Goal: Task Accomplishment & Management: Manage account settings

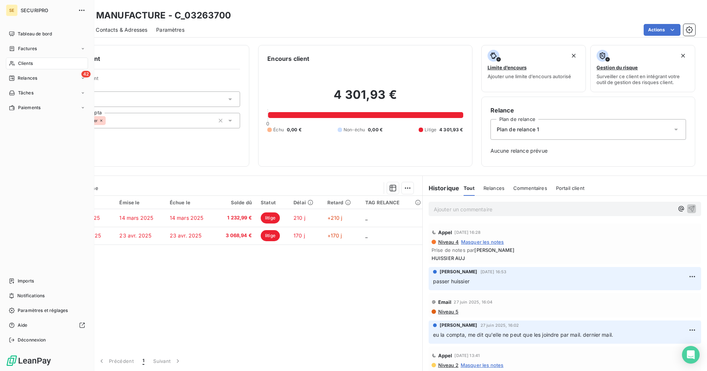
click at [23, 61] on span "Clients" at bounding box center [25, 63] width 15 height 7
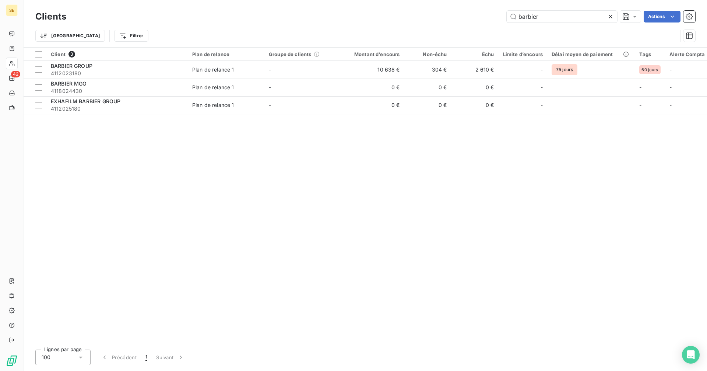
drag, startPoint x: 552, startPoint y: 18, endPoint x: 499, endPoint y: 21, distance: 53.1
click at [499, 21] on div "barbier Actions" at bounding box center [385, 17] width 620 height 12
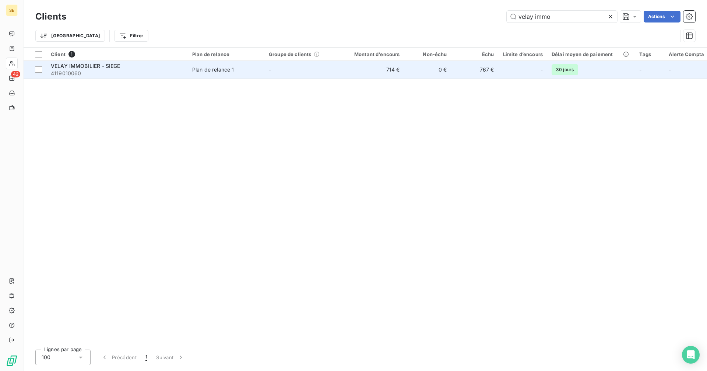
type input "velay immo"
click at [116, 71] on span "4119010060" at bounding box center [117, 73] width 133 height 7
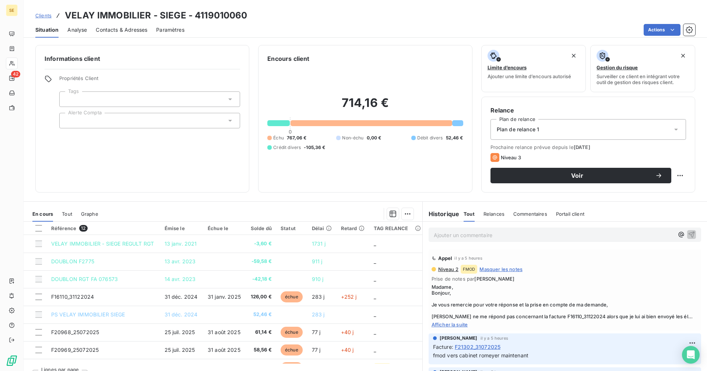
click at [478, 235] on p "Ajouter un commentaire ﻿" at bounding box center [554, 234] width 240 height 9
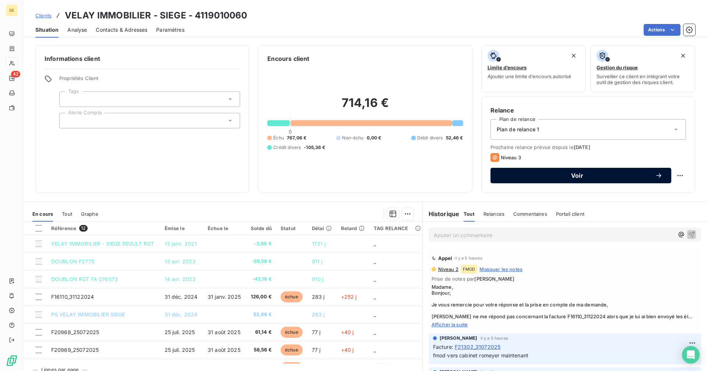
click at [533, 175] on span "Voir" at bounding box center [578, 175] width 156 height 6
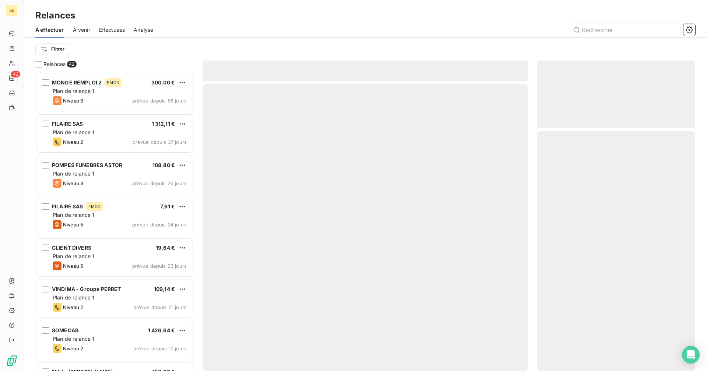
scroll to position [293, 153]
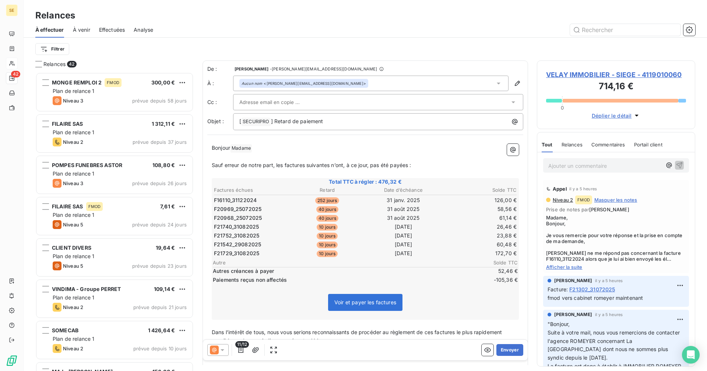
click at [228, 350] on div at bounding box center [217, 350] width 21 height 12
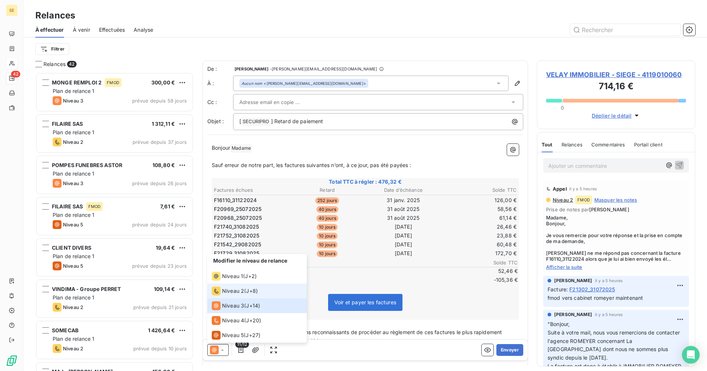
click at [231, 286] on div "Niveau 2" at bounding box center [228, 290] width 32 height 9
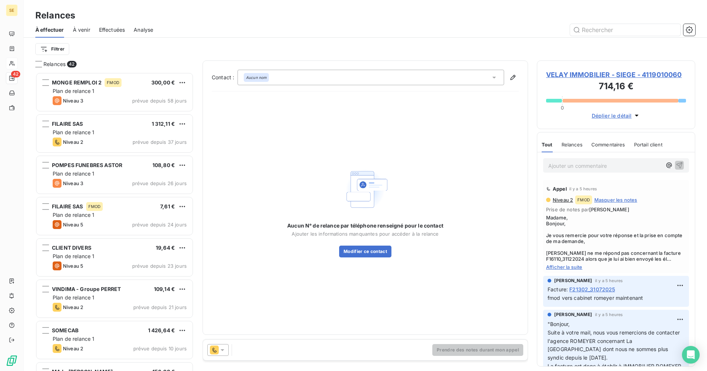
click at [283, 77] on div "Aucun nom" at bounding box center [371, 77] width 267 height 15
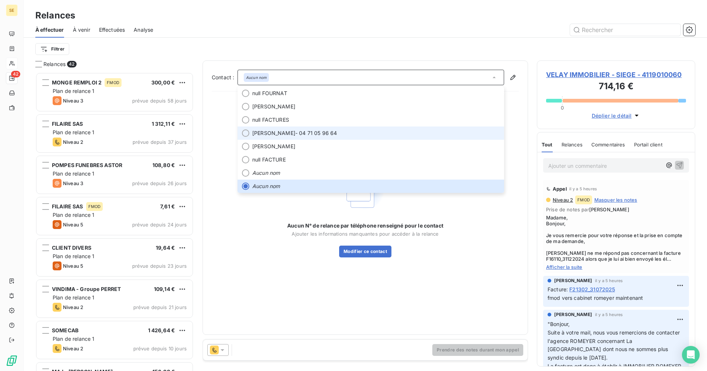
click at [295, 131] on span "[PERSON_NAME]" at bounding box center [273, 132] width 43 height 7
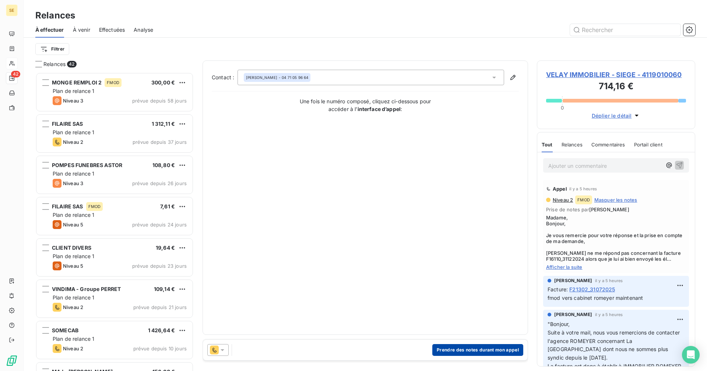
click at [467, 353] on button "Prendre des notes durant mon appel" at bounding box center [477, 350] width 91 height 12
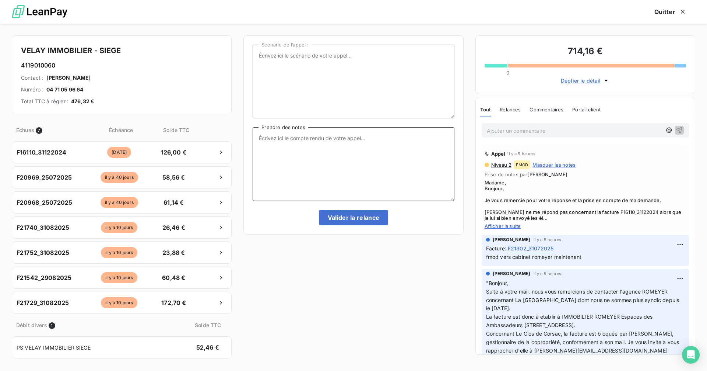
click at [295, 136] on textarea "Prendre des notes" at bounding box center [354, 164] width 202 height 74
paste textarea "Bonjour, [PERSON_NAME] est en rendez-vous extérieur ce matin, mais je lui ai ég…"
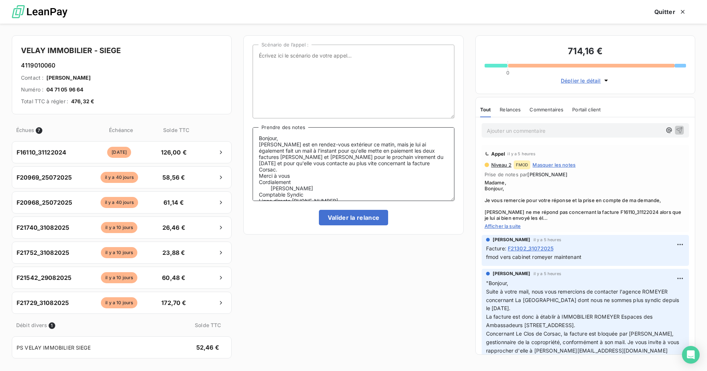
scroll to position [97, 0]
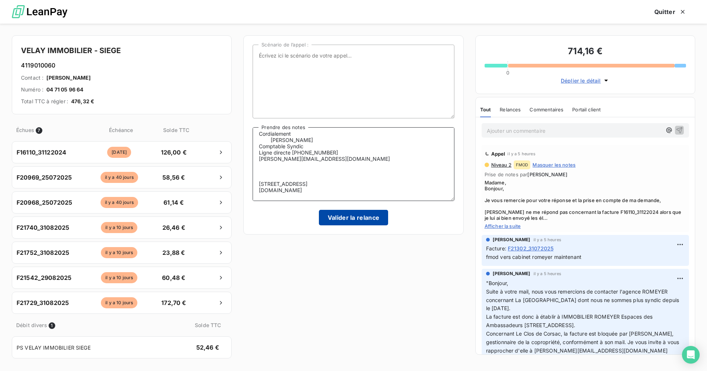
type textarea "Bonjour, [PERSON_NAME] est en rendez-vous extérieur ce matin, mais je lui ai ég…"
click at [347, 214] on button "Valider la relance" at bounding box center [354, 217] width 70 height 15
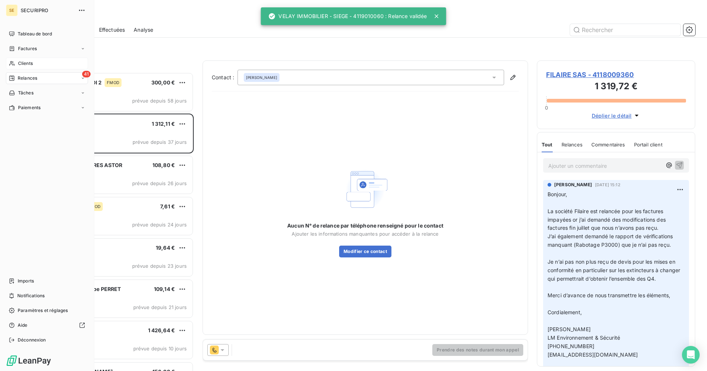
click at [14, 62] on icon at bounding box center [12, 63] width 6 height 6
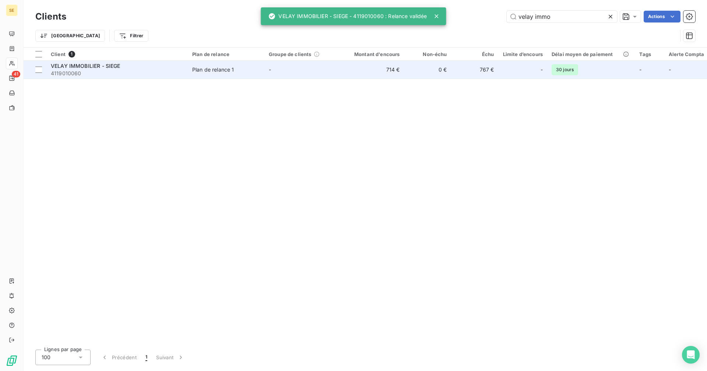
click at [274, 71] on td "-" at bounding box center [303, 70] width 77 height 18
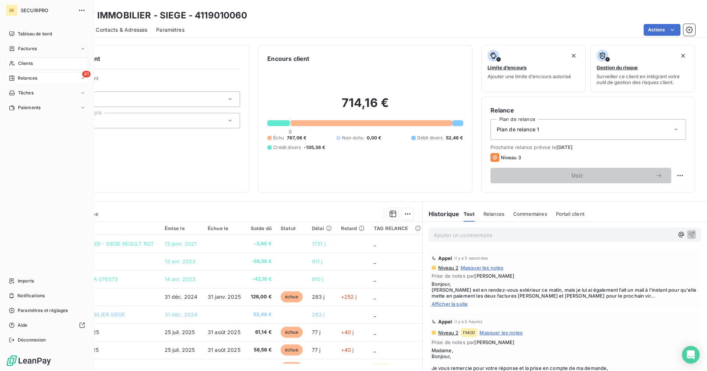
click at [31, 74] on div "41 Relances" at bounding box center [47, 78] width 82 height 12
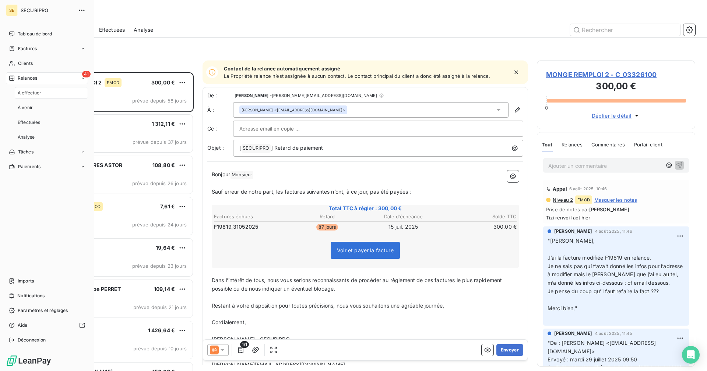
scroll to position [293, 153]
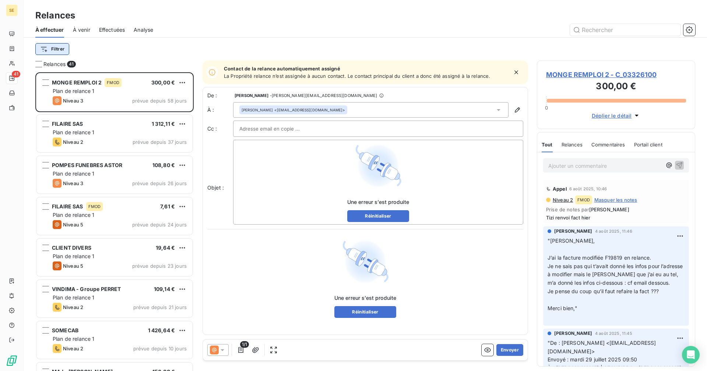
click at [60, 50] on html "SE 41 Relances À effectuer À venir Effectuées Analyse Filtrer Relances 41 MONGE…" at bounding box center [353, 185] width 707 height 371
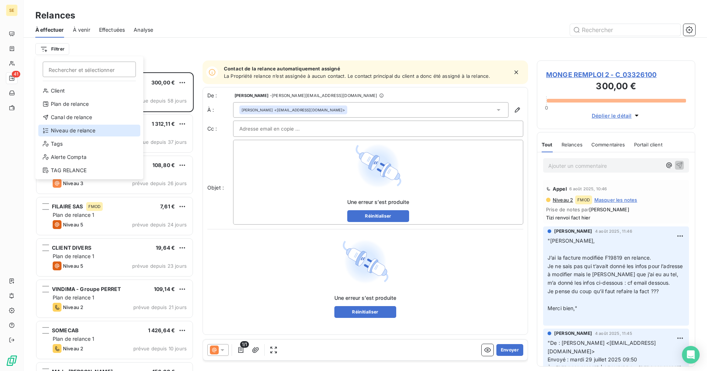
click at [67, 134] on div "Niveau de relance" at bounding box center [89, 131] width 102 height 12
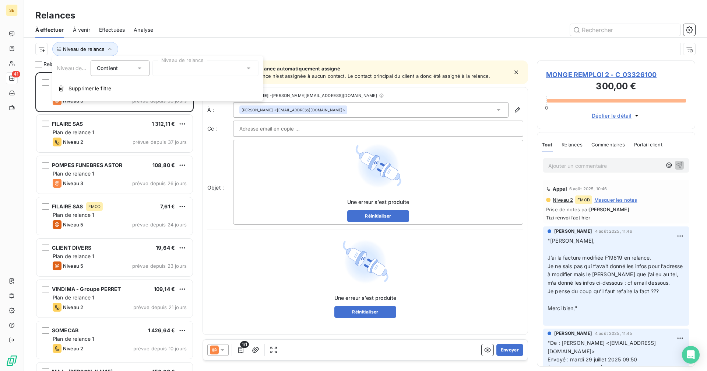
click at [169, 74] on div at bounding box center [206, 67] width 106 height 15
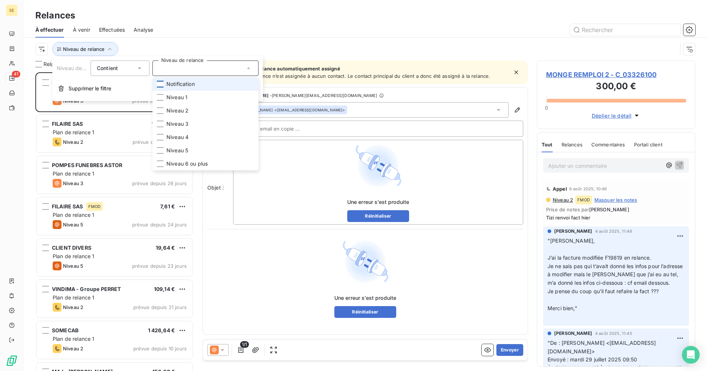
click at [161, 84] on div at bounding box center [160, 84] width 7 height 7
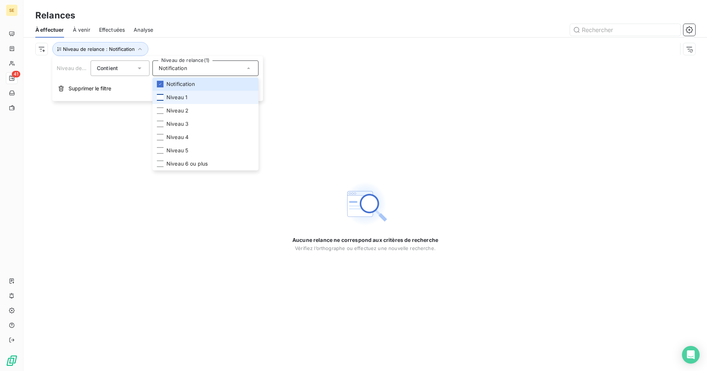
click at [161, 97] on div at bounding box center [160, 97] width 7 height 7
click at [162, 83] on div at bounding box center [160, 84] width 7 height 7
click at [162, 96] on icon at bounding box center [160, 97] width 4 height 4
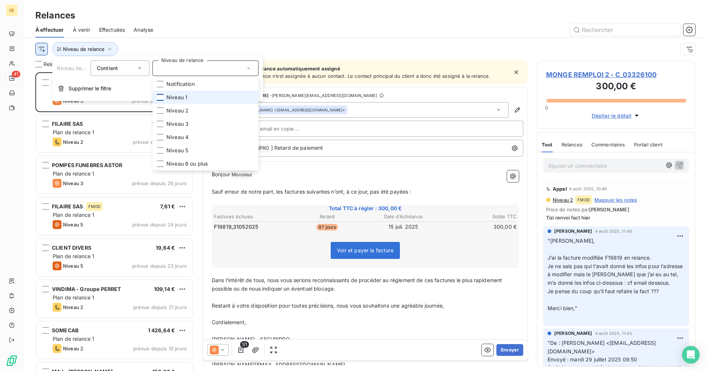
scroll to position [293, 153]
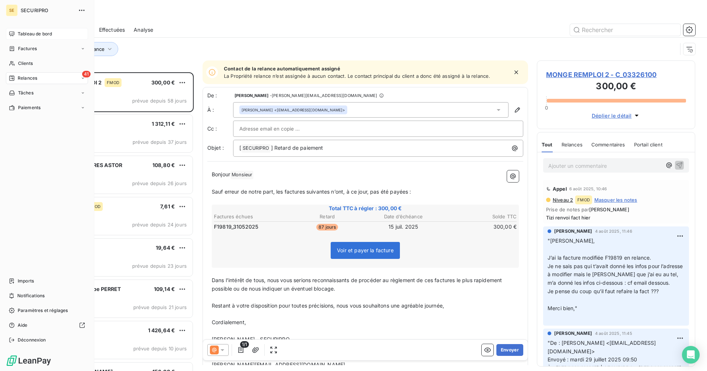
click at [20, 32] on span "Tableau de bord" at bounding box center [35, 34] width 34 height 7
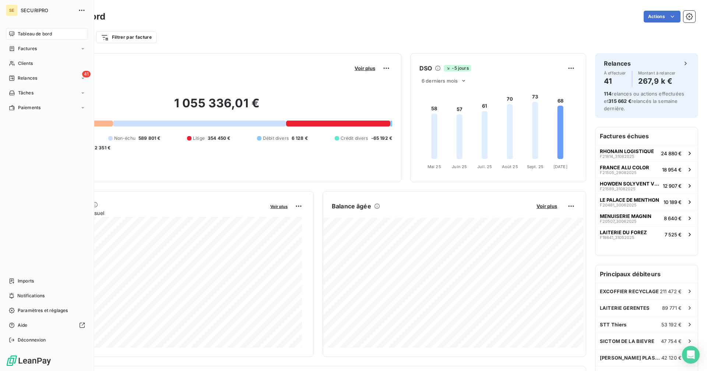
drag, startPoint x: 18, startPoint y: 64, endPoint x: 92, endPoint y: 62, distance: 73.3
click at [18, 64] on span "Clients" at bounding box center [25, 63] width 15 height 7
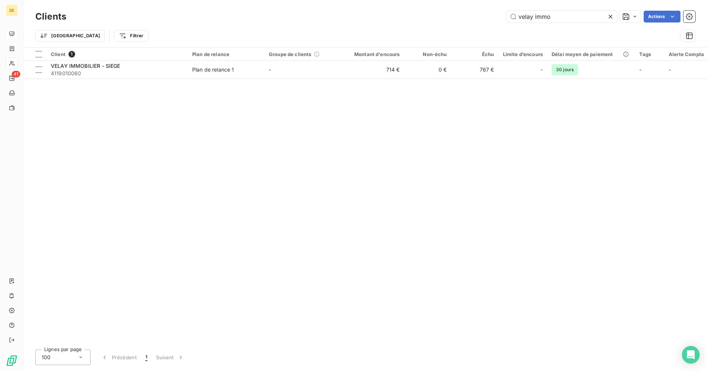
drag, startPoint x: 493, startPoint y: 18, endPoint x: 464, endPoint y: 18, distance: 29.5
click at [464, 18] on div "velay immo Actions" at bounding box center [385, 17] width 620 height 12
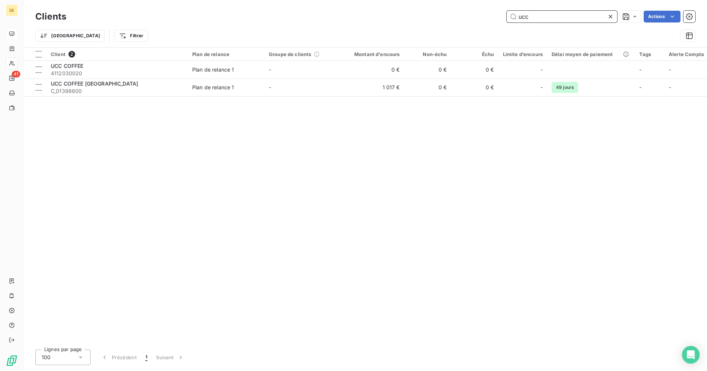
drag, startPoint x: 539, startPoint y: 15, endPoint x: 497, endPoint y: 25, distance: 42.9
click at [497, 25] on div "Clients ucc Actions Trier Filtrer" at bounding box center [365, 28] width 660 height 38
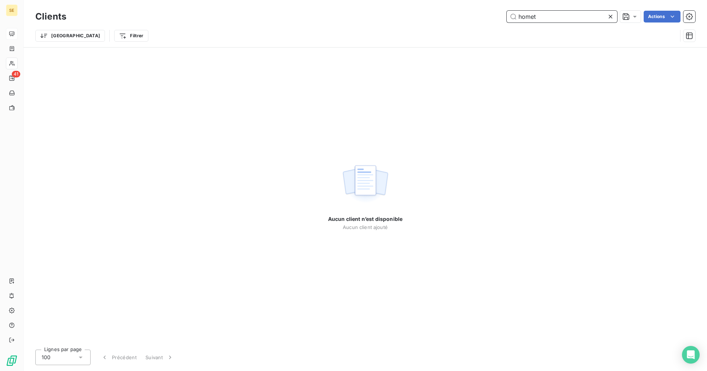
click at [525, 16] on input "homet" at bounding box center [562, 17] width 111 height 12
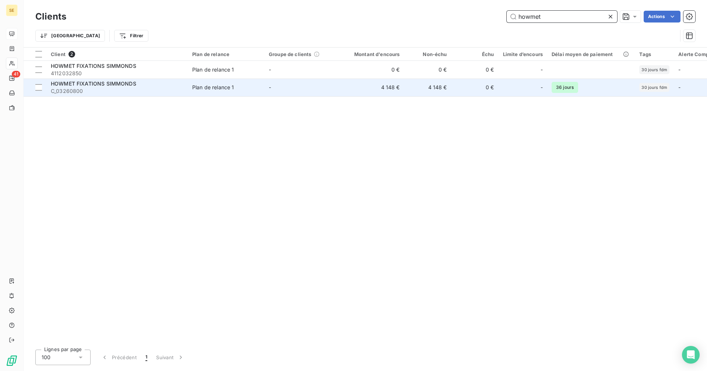
type input "howmet"
click at [105, 85] on span "HOWMET FIXATIONS SIMMONDS" at bounding box center [93, 83] width 85 height 6
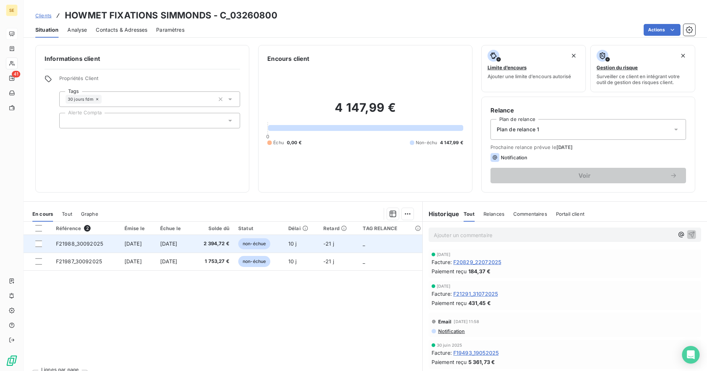
click at [129, 247] on td "[DATE]" at bounding box center [138, 244] width 36 height 18
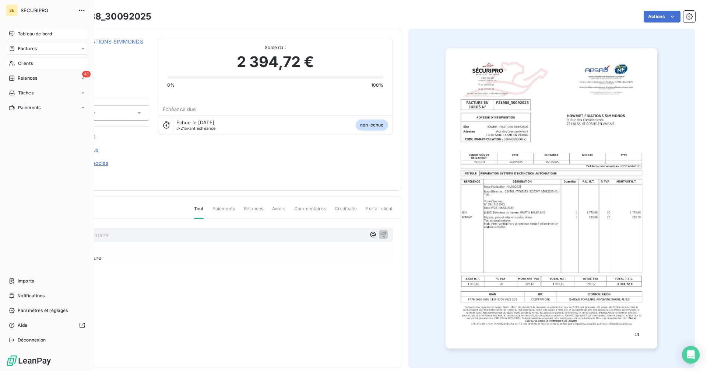
click at [30, 62] on span "Clients" at bounding box center [25, 63] width 15 height 7
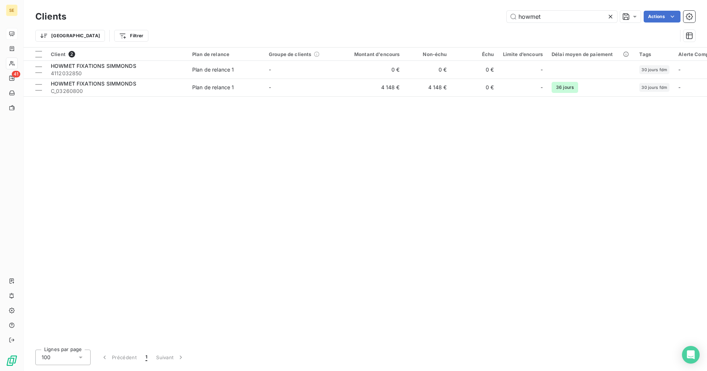
drag, startPoint x: 554, startPoint y: 17, endPoint x: 482, endPoint y: 18, distance: 71.8
click at [482, 18] on div "howmet Actions" at bounding box center [385, 17] width 620 height 12
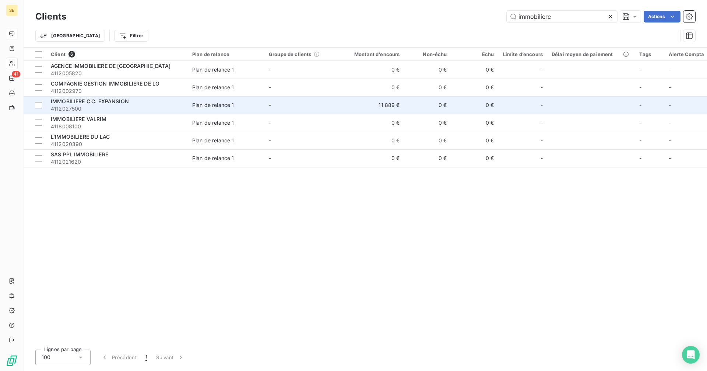
type input "immobiliere"
click at [124, 105] on span "4112027500" at bounding box center [117, 108] width 133 height 7
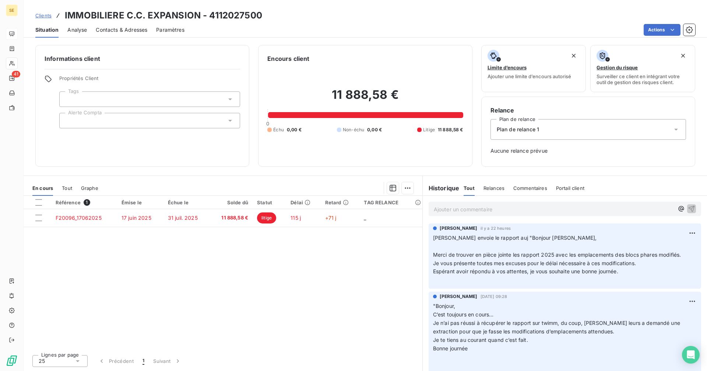
drag, startPoint x: 462, startPoint y: 209, endPoint x: 438, endPoint y: 223, distance: 28.2
click at [462, 209] on p "Ajouter un commentaire ﻿" at bounding box center [554, 208] width 240 height 9
click at [449, 207] on p "Ajouter un commentaire ﻿" at bounding box center [554, 208] width 240 height 9
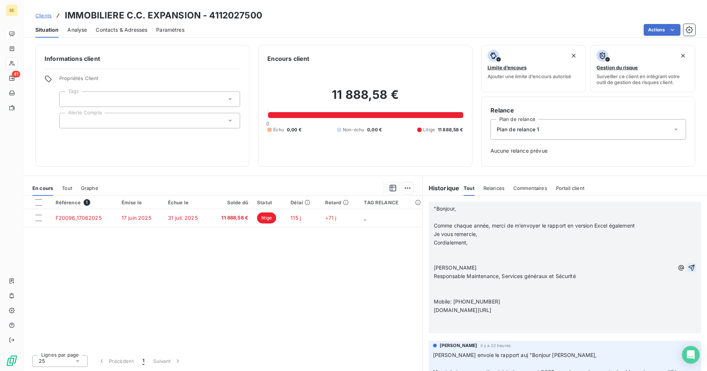
click at [688, 266] on icon "button" at bounding box center [691, 267] width 7 height 7
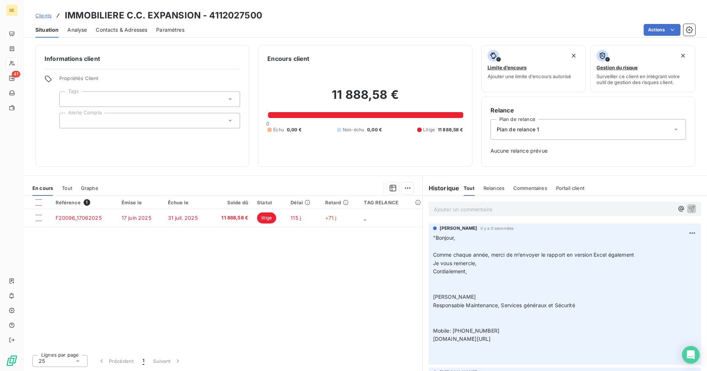
click at [42, 17] on span "Clients" at bounding box center [43, 16] width 16 height 6
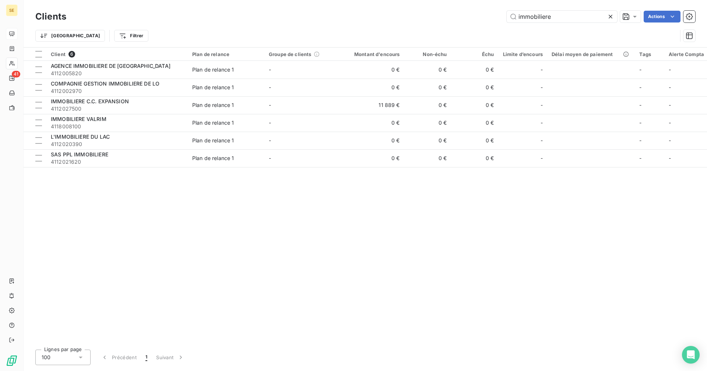
drag, startPoint x: 566, startPoint y: 17, endPoint x: 449, endPoint y: 20, distance: 117.2
click at [449, 20] on div "immobiliere Actions" at bounding box center [385, 17] width 620 height 12
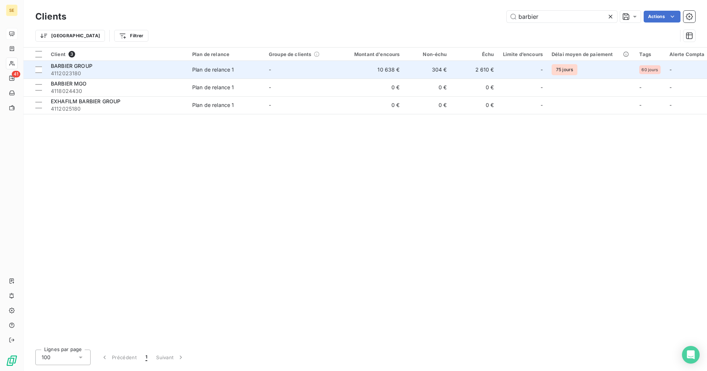
type input "barbier"
click at [438, 70] on td "304 €" at bounding box center [427, 70] width 47 height 18
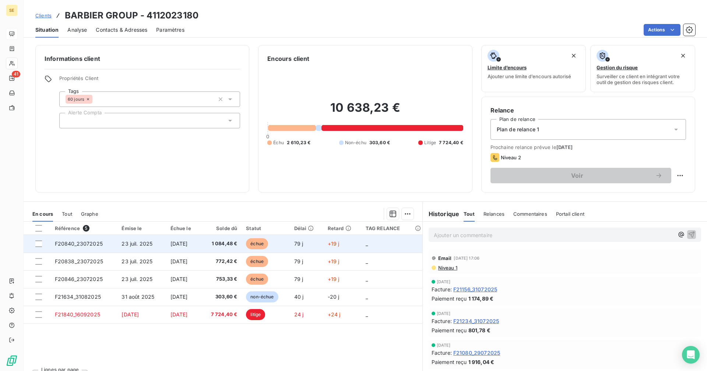
click at [201, 243] on td "[DATE]" at bounding box center [183, 244] width 35 height 18
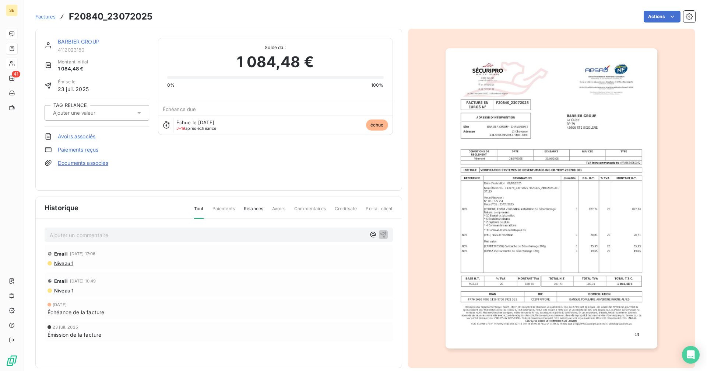
click at [73, 39] on link "BARBIER GROUP" at bounding box center [79, 41] width 42 height 6
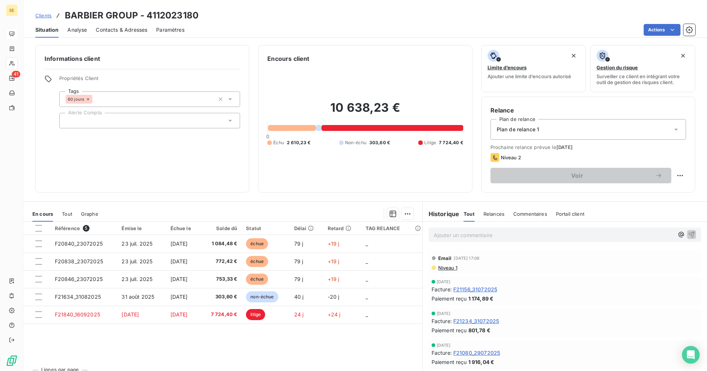
click at [460, 235] on p "Ajouter un commentaire ﻿" at bounding box center [554, 234] width 240 height 9
click at [465, 234] on p "Ajouter un commentaire ﻿" at bounding box center [554, 234] width 240 height 9
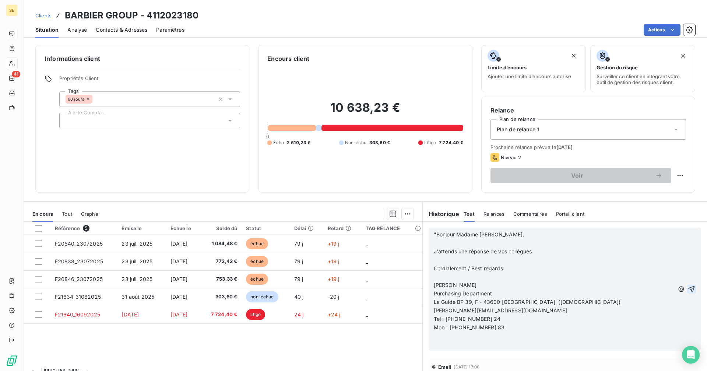
click at [689, 287] on icon "button" at bounding box center [692, 289] width 6 height 6
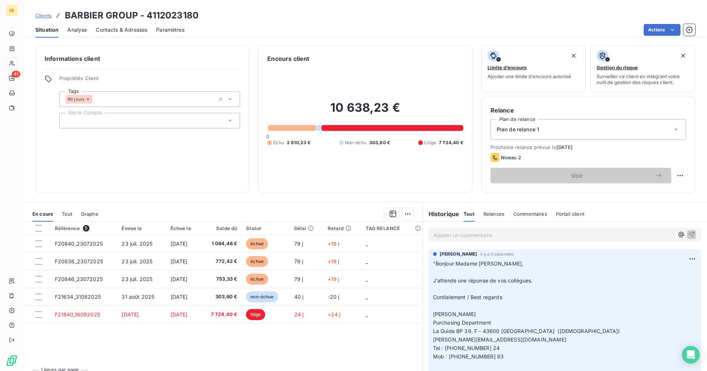
click at [482, 232] on p "Ajouter un commentaire ﻿" at bounding box center [554, 234] width 240 height 9
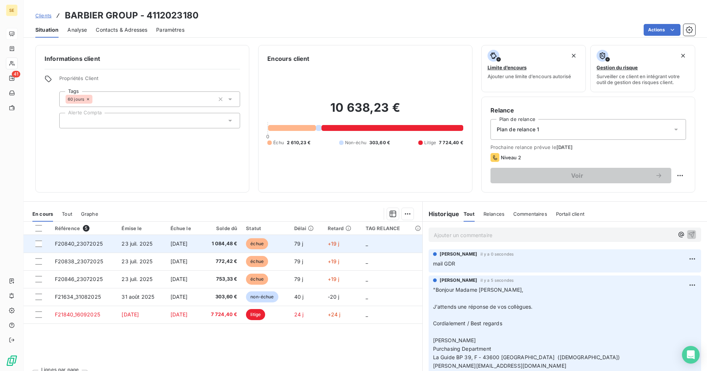
click at [179, 244] on span "[DATE]" at bounding box center [179, 243] width 17 height 6
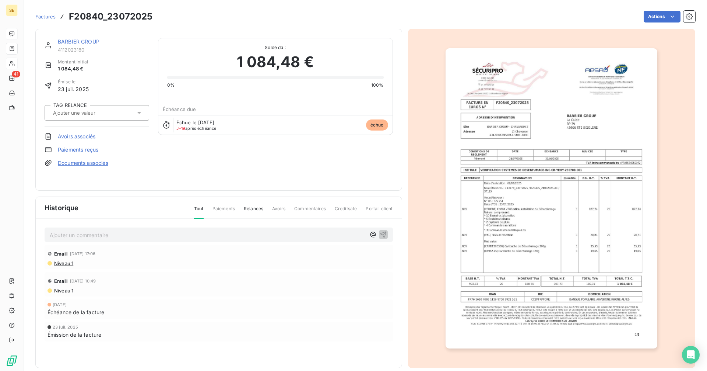
click at [500, 141] on img "button" at bounding box center [552, 198] width 212 height 300
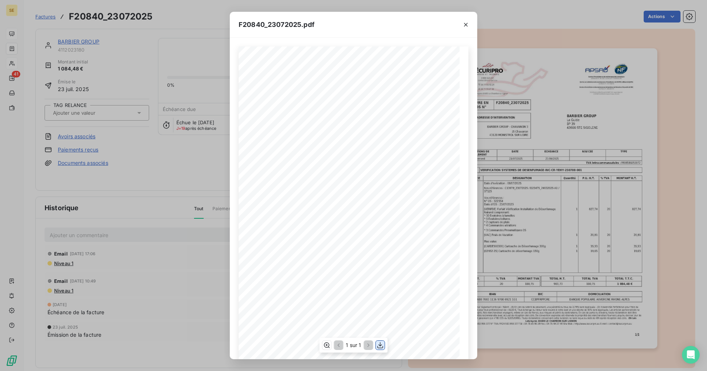
click at [381, 346] on icon "button" at bounding box center [380, 344] width 7 height 7
drag, startPoint x: 466, startPoint y: 22, endPoint x: 435, endPoint y: 22, distance: 31.0
click at [466, 22] on icon "button" at bounding box center [465, 24] width 7 height 7
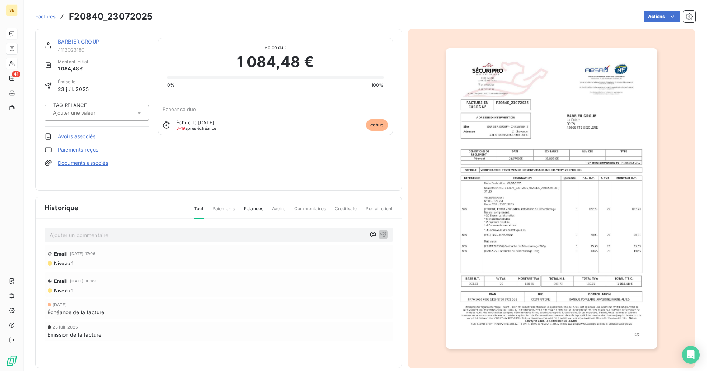
click at [83, 42] on link "BARBIER GROUP" at bounding box center [79, 41] width 42 height 6
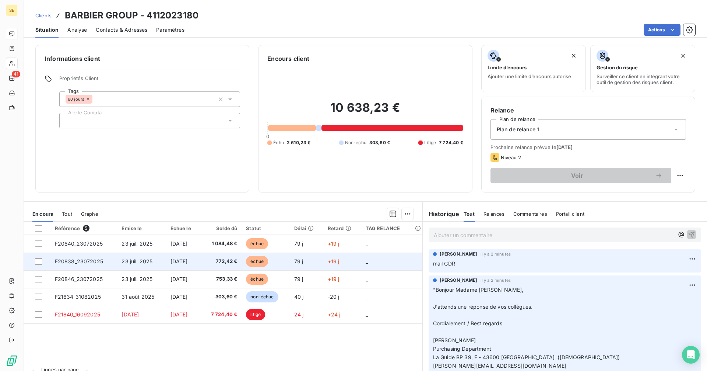
click at [233, 262] on span "772,42 €" at bounding box center [221, 261] width 32 height 7
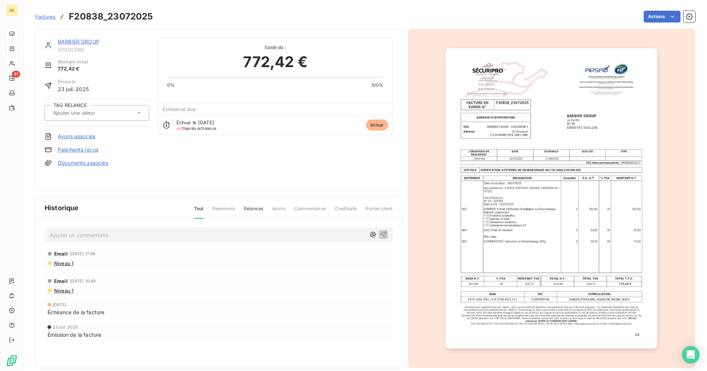
click at [542, 204] on img "button" at bounding box center [552, 198] width 212 height 300
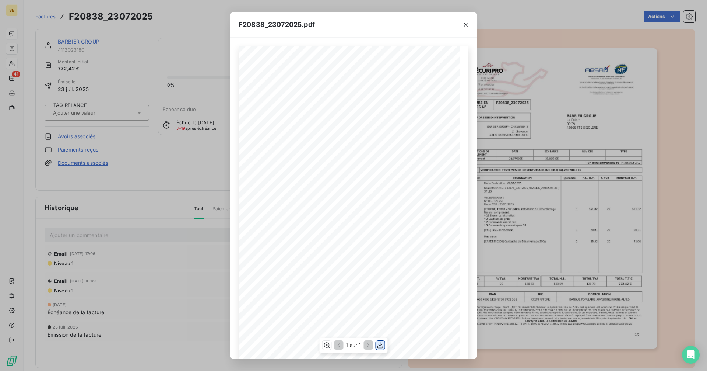
click at [382, 346] on icon "button" at bounding box center [380, 344] width 7 height 7
click at [466, 23] on icon "button" at bounding box center [465, 24] width 7 height 7
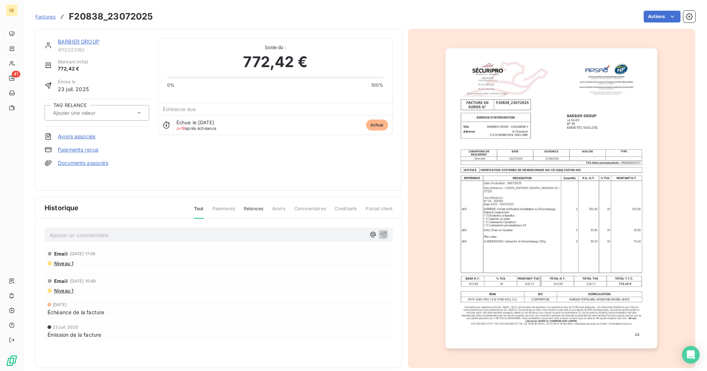
click at [89, 40] on link "BARBIER GROUP" at bounding box center [79, 41] width 42 height 6
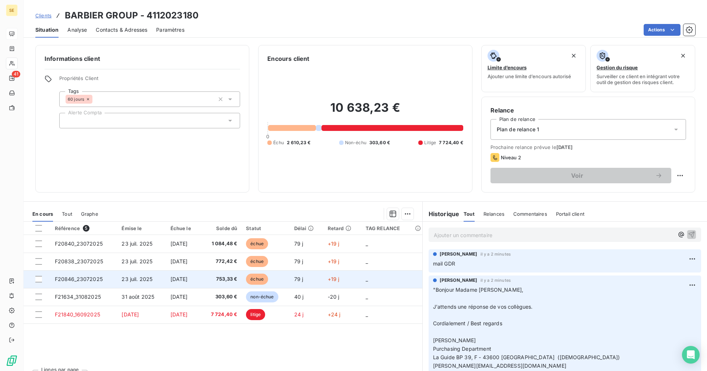
click at [199, 276] on td "[DATE]" at bounding box center [183, 279] width 35 height 18
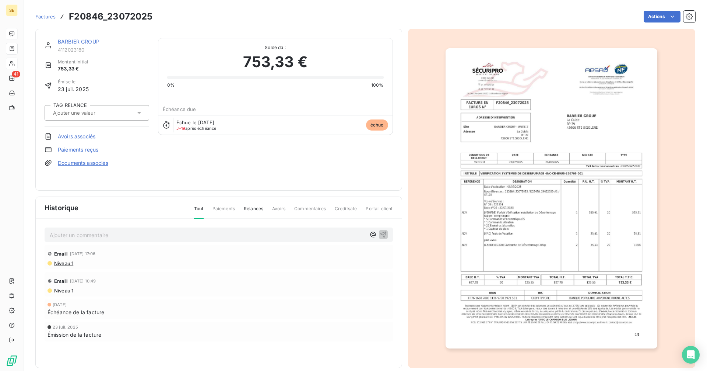
click at [543, 165] on img "button" at bounding box center [552, 198] width 212 height 300
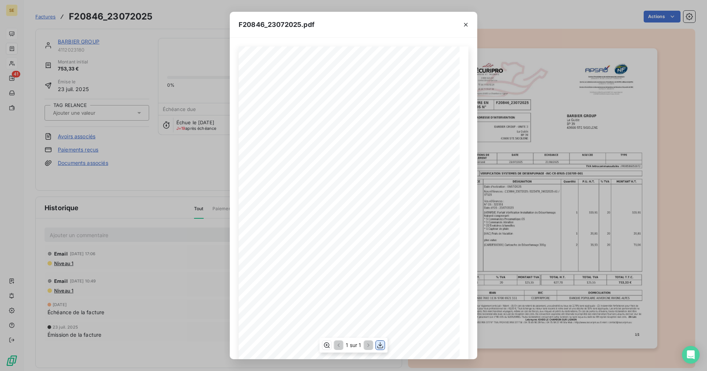
click at [380, 346] on icon "button" at bounding box center [380, 344] width 7 height 7
click at [465, 23] on icon "button" at bounding box center [466, 25] width 4 height 4
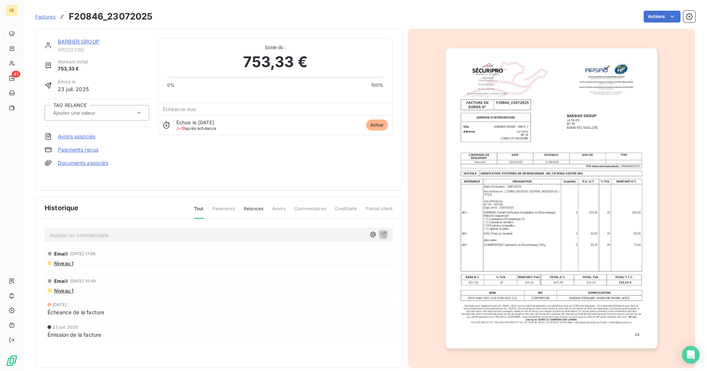
click at [83, 39] on link "BARBIER GROUP" at bounding box center [79, 41] width 42 height 6
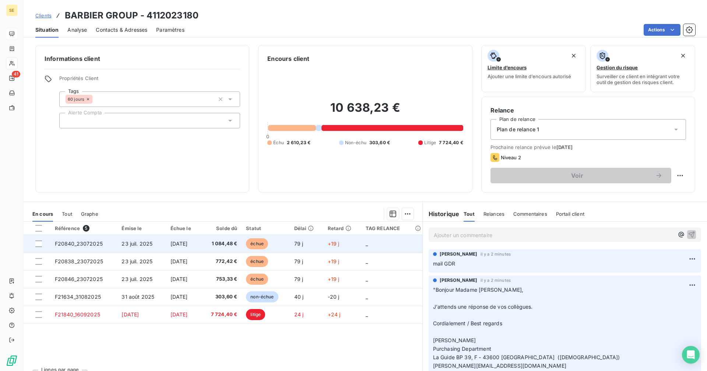
click at [231, 244] on span "1 084,48 €" at bounding box center [221, 243] width 32 height 7
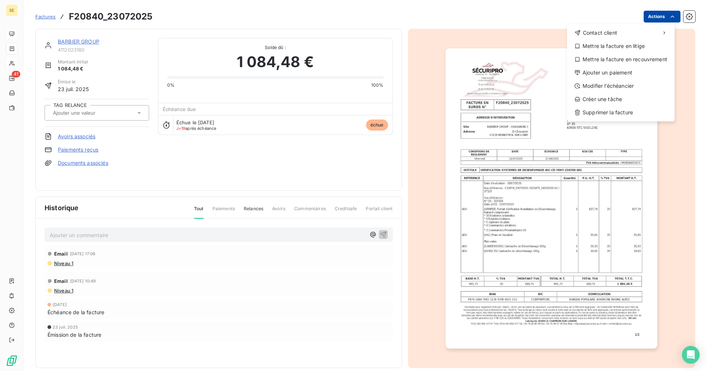
click at [655, 19] on html "SE 41 Factures F20840_23072025 Actions Contact client Mettre la facture en liti…" at bounding box center [353, 185] width 707 height 371
click at [605, 45] on div "Mettre la facture en litige" at bounding box center [621, 46] width 102 height 12
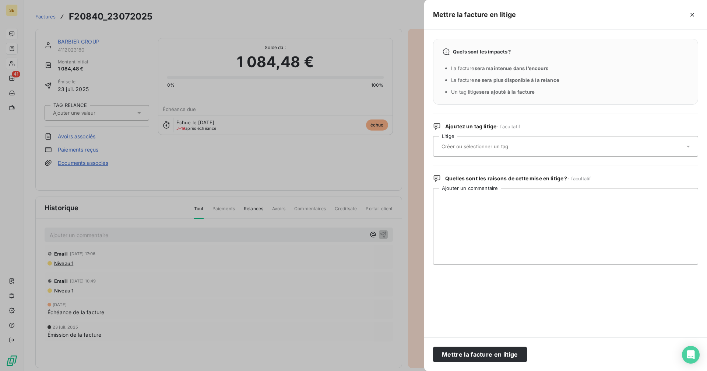
click at [469, 148] on input "text" at bounding box center [494, 146] width 107 height 7
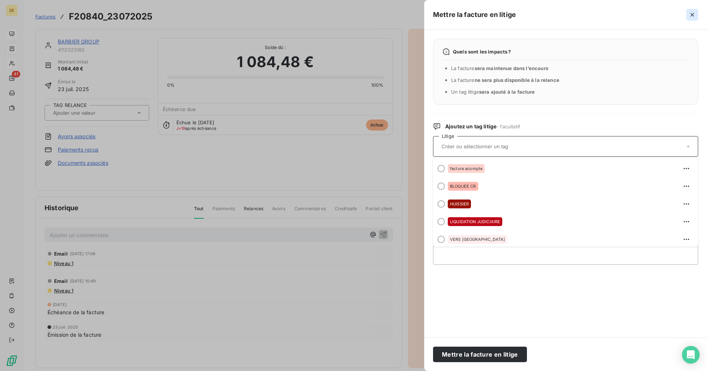
click at [693, 13] on icon "button" at bounding box center [692, 14] width 7 height 7
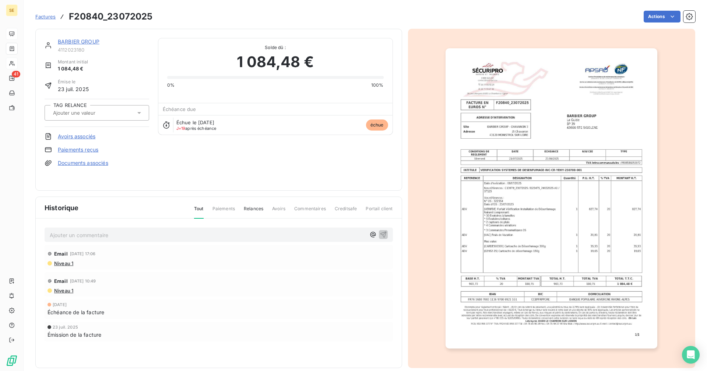
click at [82, 41] on link "BARBIER GROUP" at bounding box center [79, 41] width 42 height 6
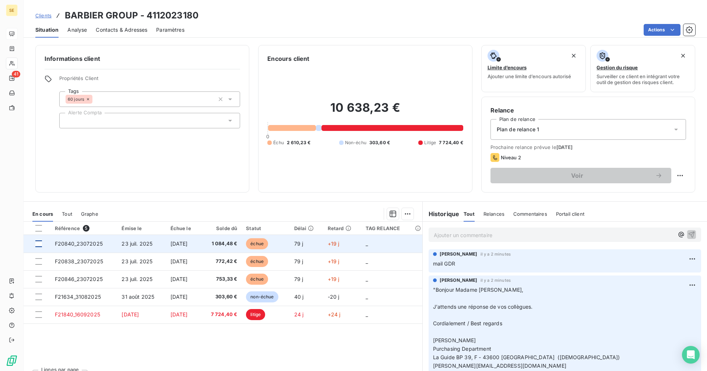
click at [40, 244] on div at bounding box center [38, 243] width 7 height 7
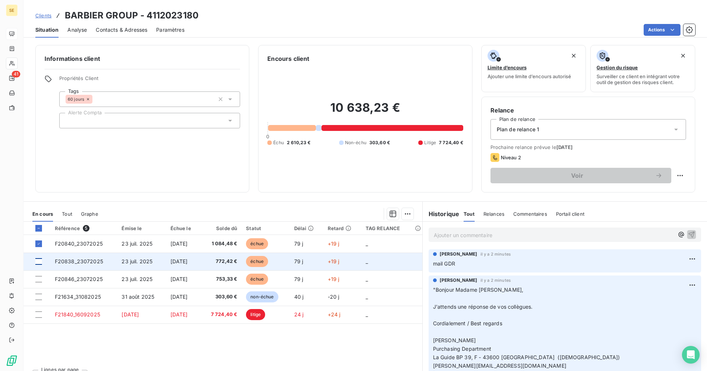
click at [39, 263] on div at bounding box center [38, 261] width 7 height 7
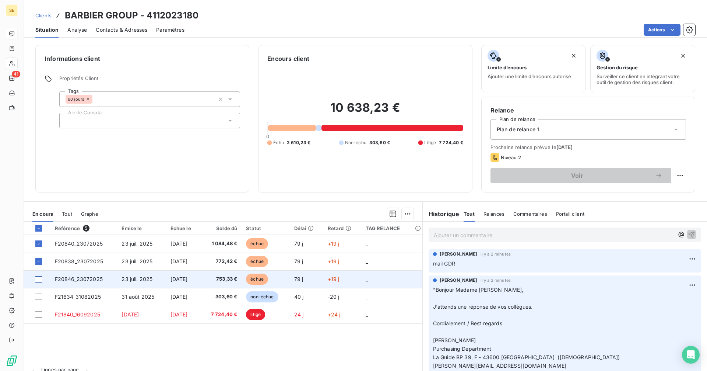
click at [39, 279] on div at bounding box center [38, 279] width 7 height 7
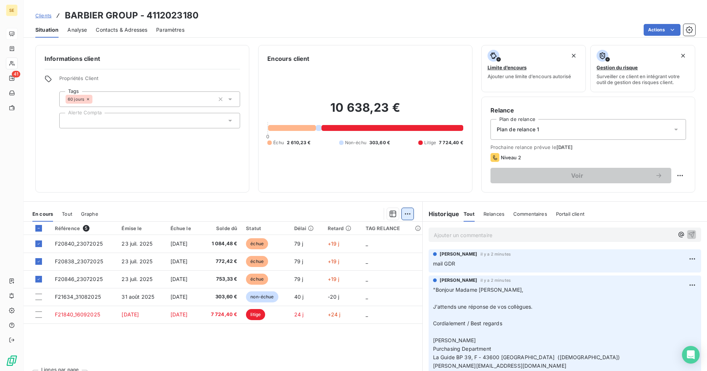
click at [404, 213] on html "SE 41 Clients BARBIER GROUP - 4112023180 Situation Analyse Contacts & Adresses …" at bounding box center [353, 185] width 707 height 371
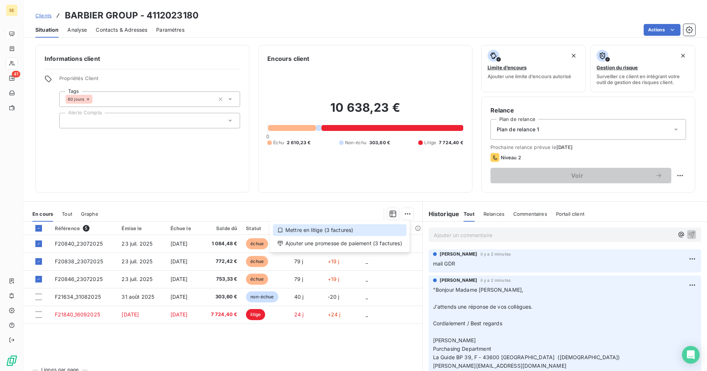
click at [312, 231] on div "Mettre en litige (3 factures)" at bounding box center [340, 230] width 134 height 12
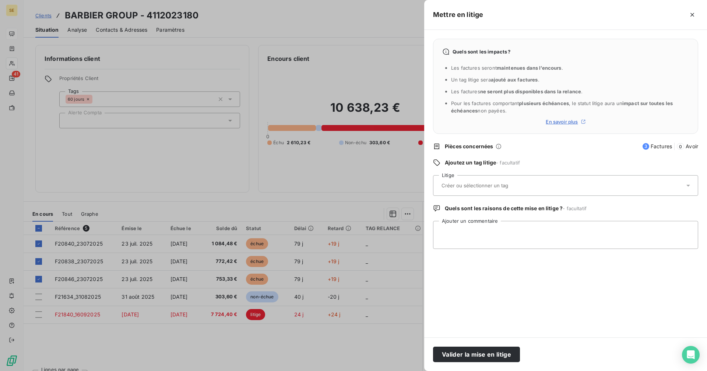
click at [478, 185] on input "text" at bounding box center [494, 185] width 107 height 7
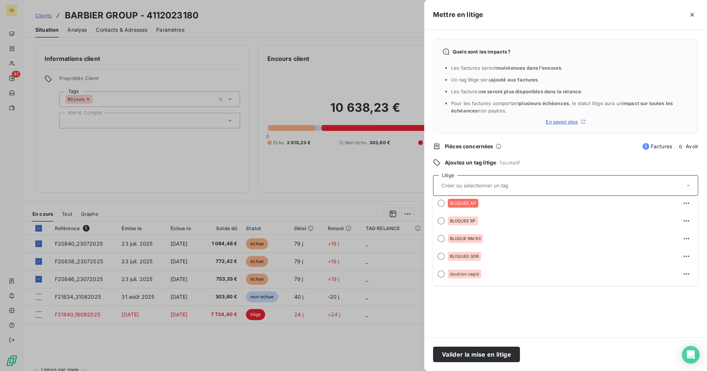
scroll to position [111, 0]
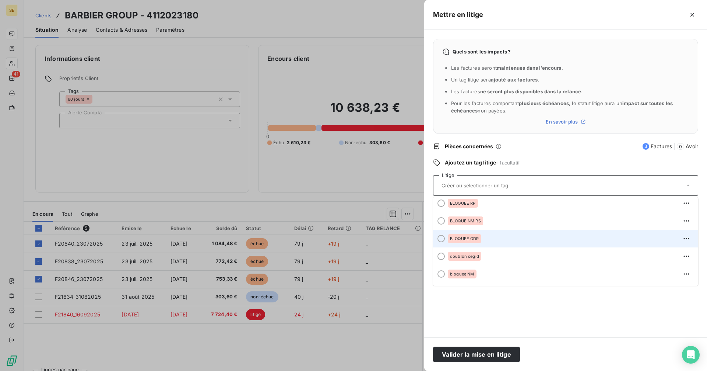
click at [471, 236] on span "BLOQUEE GDR" at bounding box center [464, 238] width 29 height 4
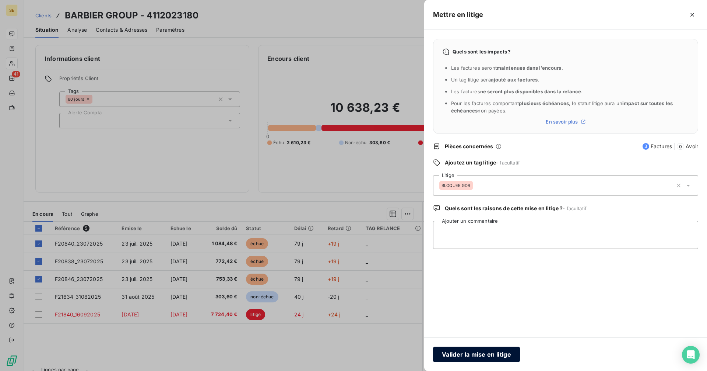
click at [482, 354] on button "Valider la mise en litige" at bounding box center [476, 353] width 87 height 15
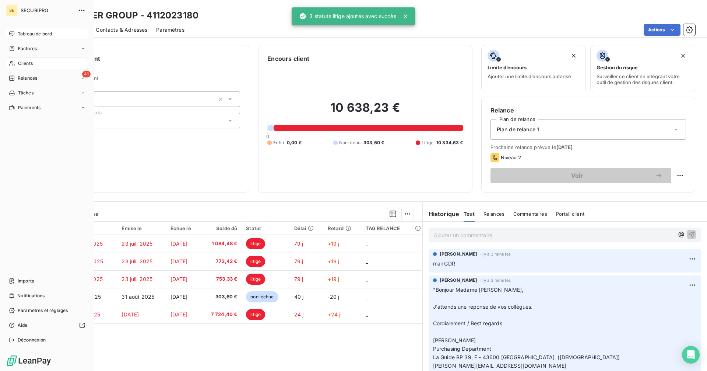
click at [18, 34] on span "Tableau de bord" at bounding box center [35, 34] width 34 height 7
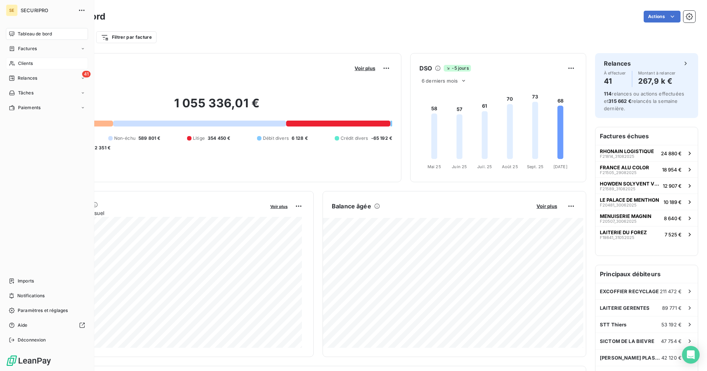
click at [25, 34] on span "Tableau de bord" at bounding box center [35, 34] width 34 height 7
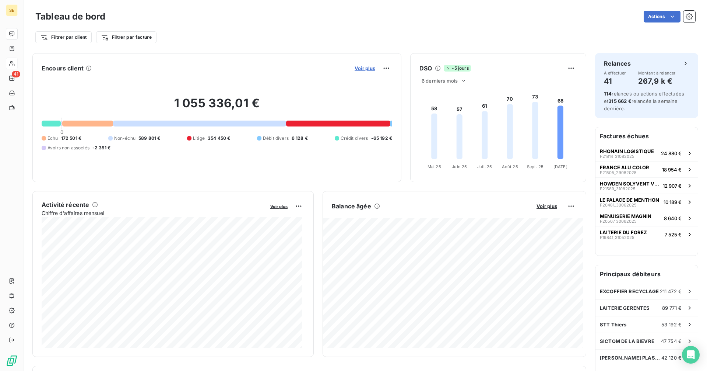
click at [357, 70] on span "Voir plus" at bounding box center [365, 68] width 21 height 6
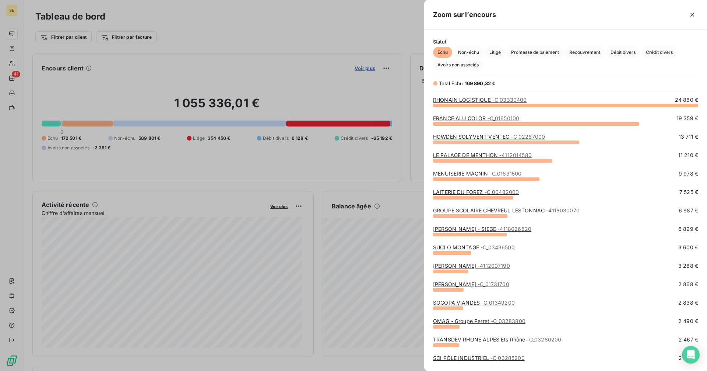
scroll to position [260, 277]
click at [500, 52] on span "Litige" at bounding box center [495, 52] width 20 height 11
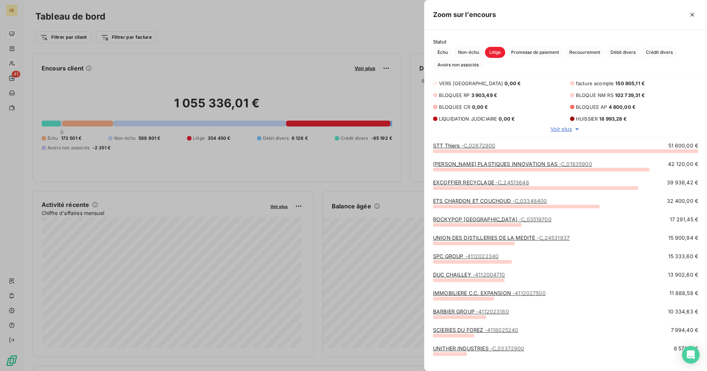
scroll to position [214, 277]
click at [563, 130] on span "Voir plus" at bounding box center [561, 128] width 21 height 7
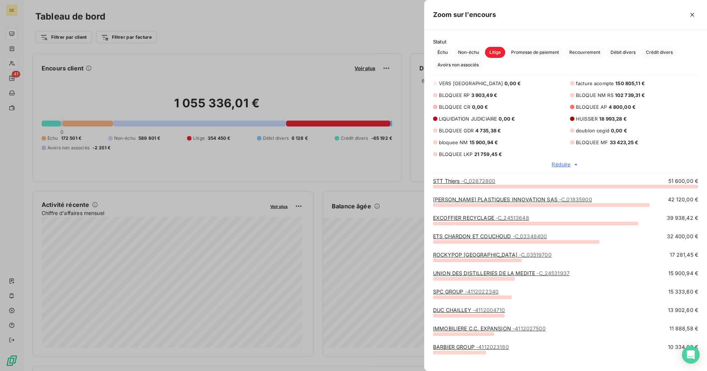
click at [312, 34] on div at bounding box center [353, 185] width 707 height 371
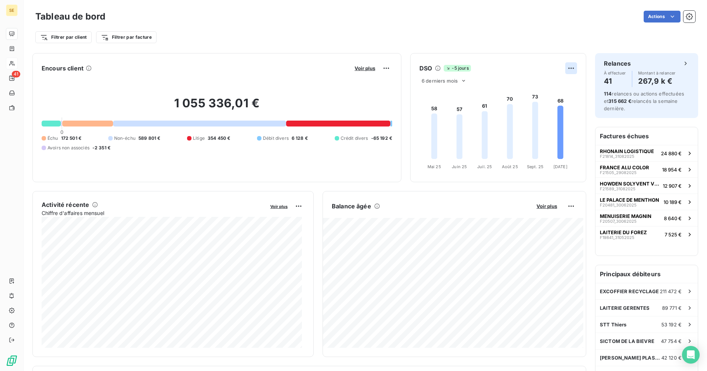
click at [566, 69] on html "SE 41 Tableau de bord Actions Filtrer par client Filtrer par facture Encours cl…" at bounding box center [353, 185] width 707 height 371
click at [323, 41] on html "SE 41 Tableau de bord Actions Filtrer par client Filtrer par facture Encours cl…" at bounding box center [353, 185] width 707 height 371
click at [382, 67] on html "SE 41 Tableau de bord Actions Filtrer par client Filtrer par facture Encours cl…" at bounding box center [353, 185] width 707 height 371
click at [279, 41] on html "SE 41 Tableau de bord Actions Filtrer par client Filtrer par facture Encours cl…" at bounding box center [353, 185] width 707 height 371
click at [357, 67] on span "Voir plus" at bounding box center [365, 68] width 21 height 6
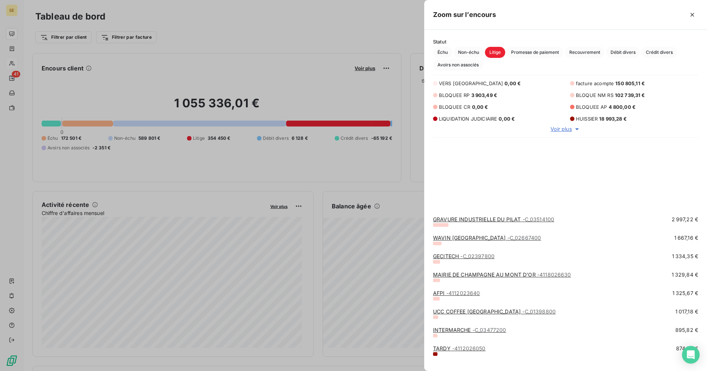
scroll to position [618, 0]
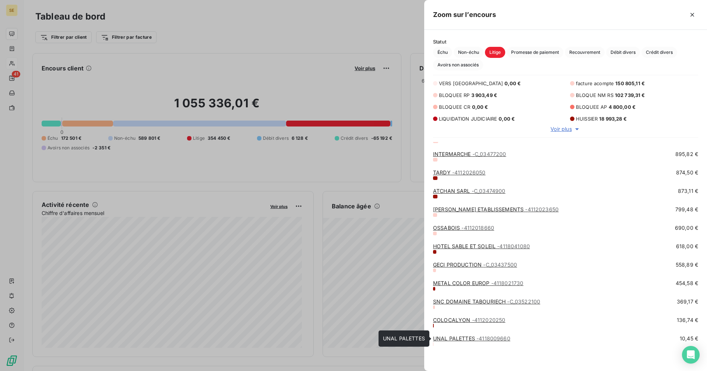
click at [450, 338] on link "UNAL PALETTES - 4118009660" at bounding box center [471, 338] width 77 height 6
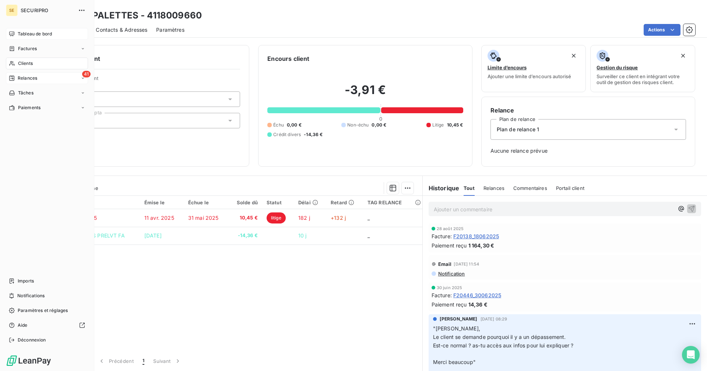
click at [21, 77] on span "Relances" at bounding box center [28, 78] width 20 height 7
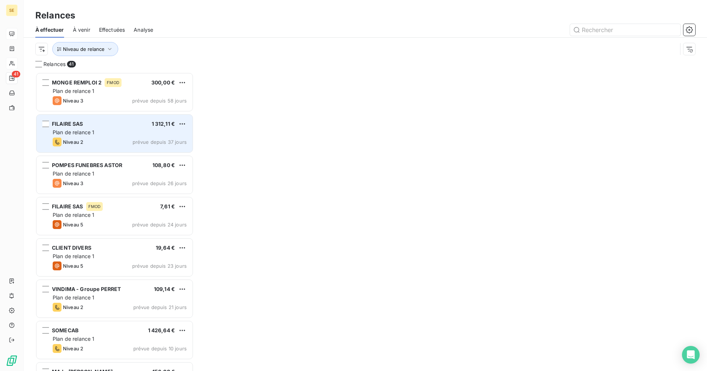
scroll to position [6, 6]
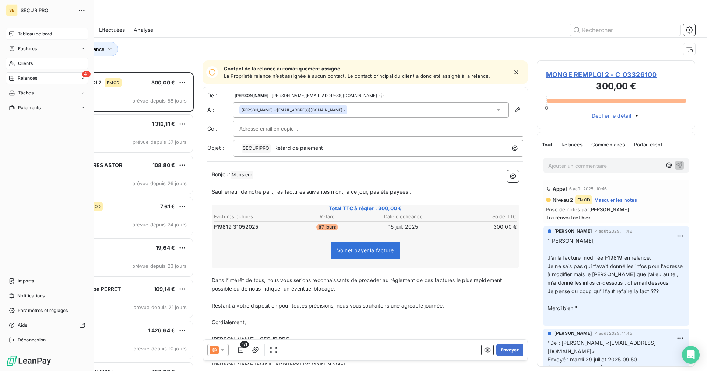
click at [36, 33] on span "Tableau de bord" at bounding box center [35, 34] width 34 height 7
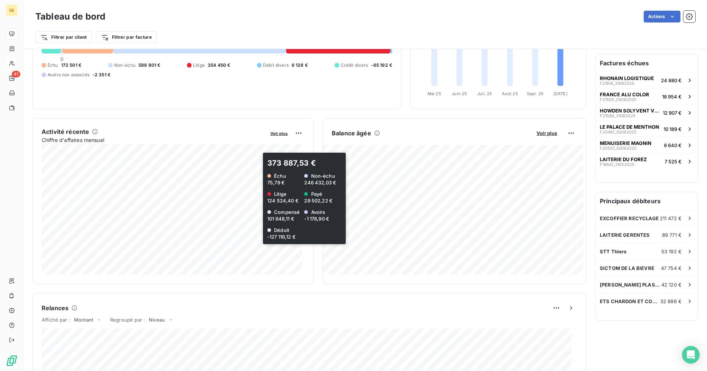
scroll to position [74, 0]
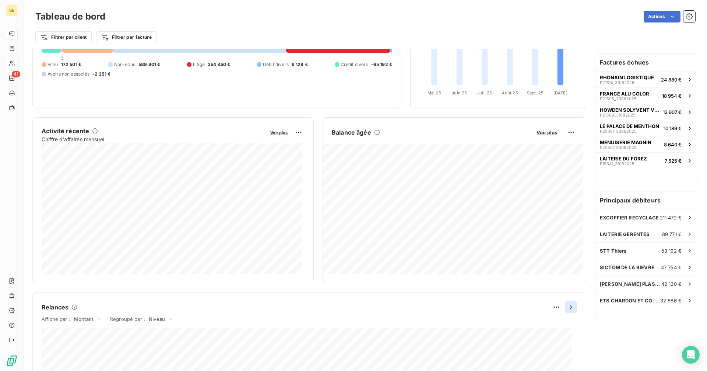
click at [568, 306] on icon "button" at bounding box center [571, 306] width 7 height 7
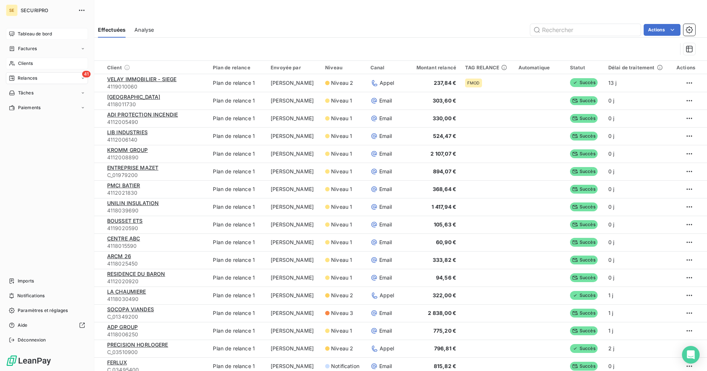
click at [14, 35] on icon at bounding box center [12, 34] width 6 height 6
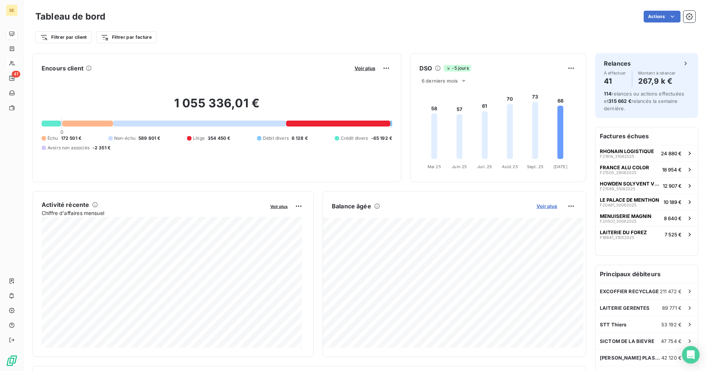
click at [551, 205] on span "Voir plus" at bounding box center [547, 206] width 21 height 6
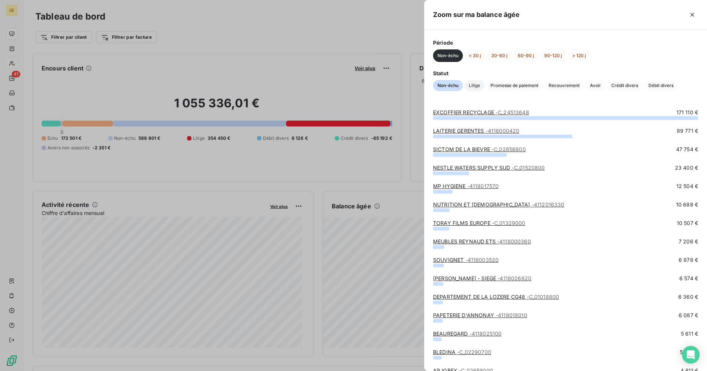
click at [475, 86] on span "Litige" at bounding box center [475, 85] width 20 height 11
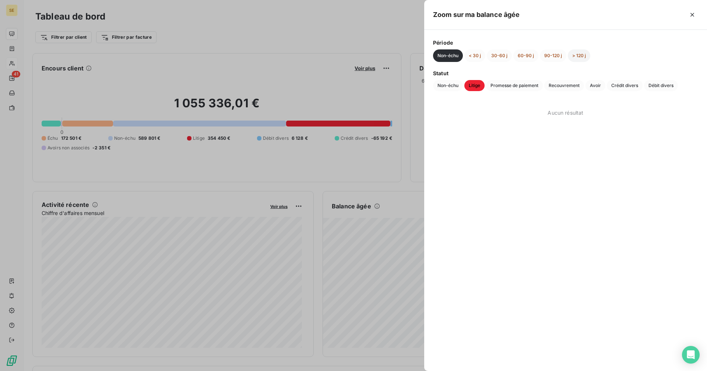
click at [582, 56] on button "> 120 j" at bounding box center [579, 55] width 22 height 13
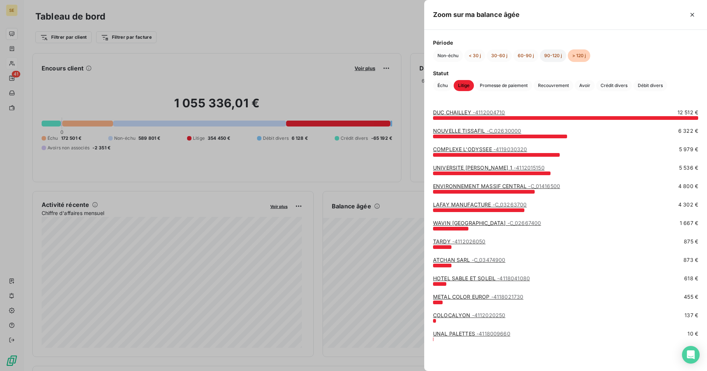
click at [553, 57] on button "90-120 j" at bounding box center [553, 55] width 27 height 13
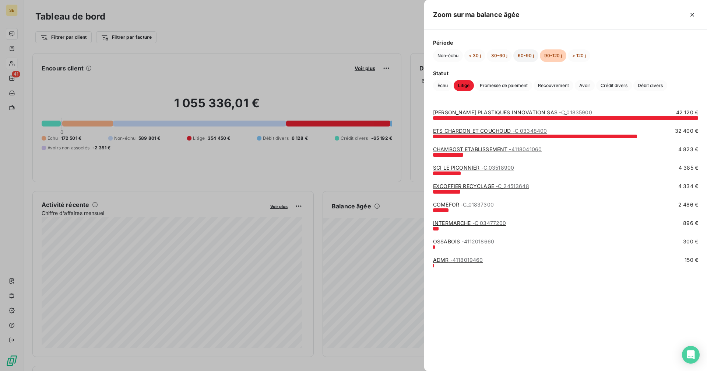
click at [526, 55] on button "60-90 j" at bounding box center [526, 55] width 25 height 13
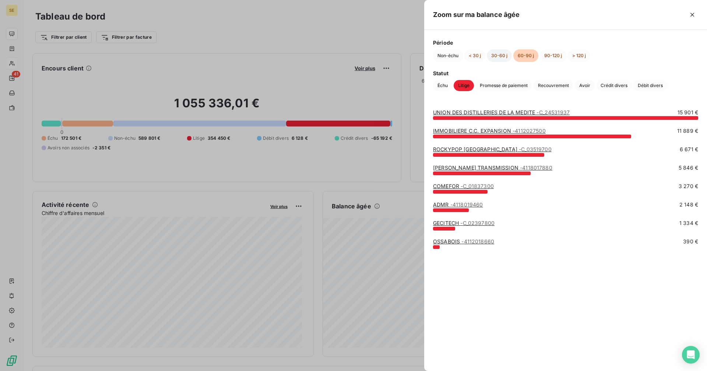
click at [494, 55] on button "30-60 j" at bounding box center [499, 55] width 25 height 13
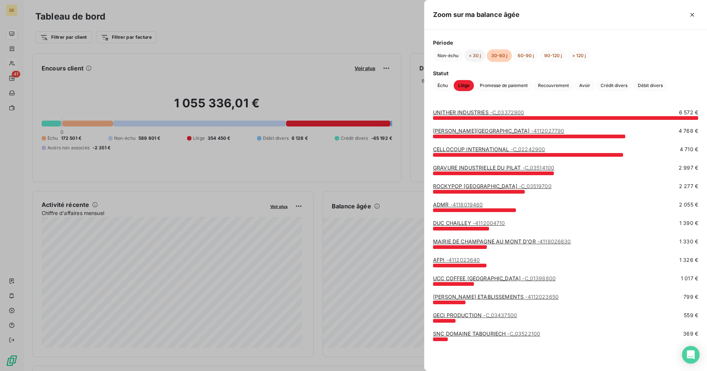
click at [474, 55] on button "< 30 j" at bounding box center [475, 55] width 21 height 13
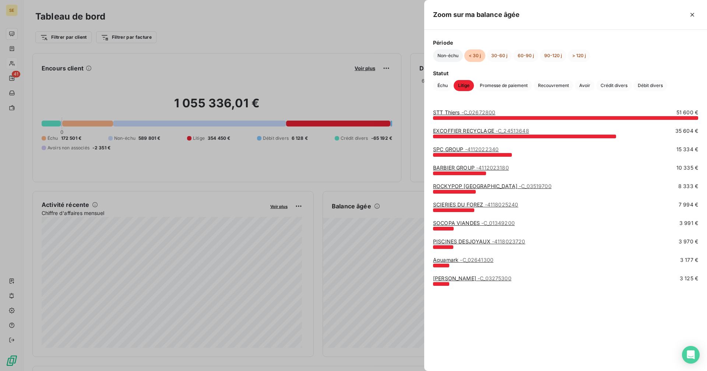
click at [451, 55] on button "Non-échu" at bounding box center [448, 55] width 30 height 13
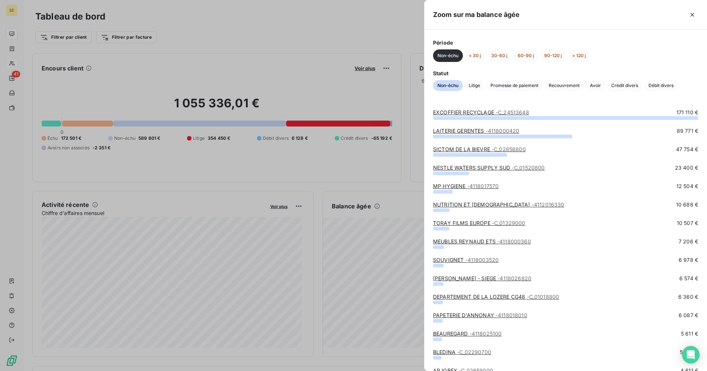
click at [338, 48] on div at bounding box center [353, 185] width 707 height 371
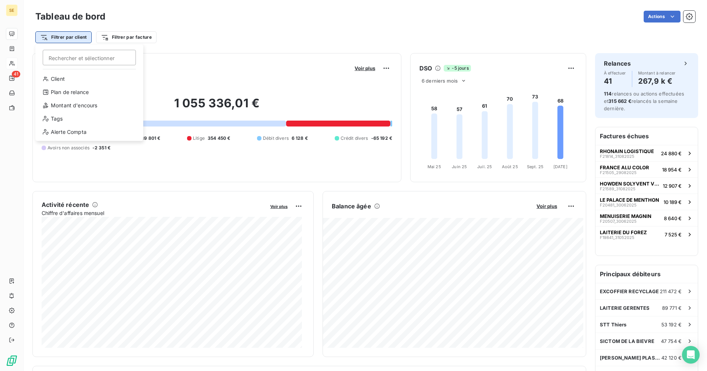
click at [65, 39] on html "SE 41 Tableau de bord Actions Filtrer par client Rechercher et sélectionner Cli…" at bounding box center [353, 185] width 707 height 371
click at [71, 95] on div "Plan de relance" at bounding box center [89, 92] width 102 height 12
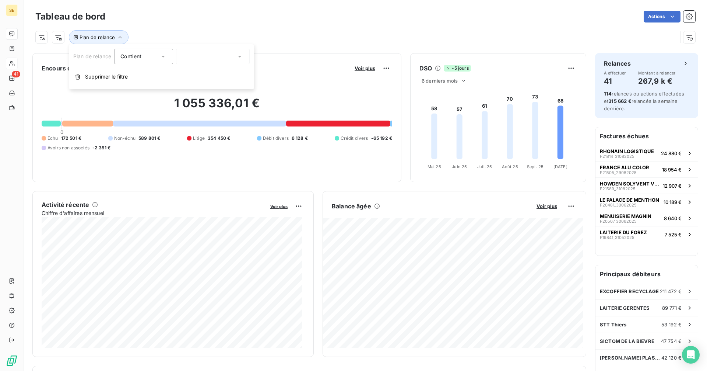
click at [199, 57] on div at bounding box center [213, 56] width 74 height 15
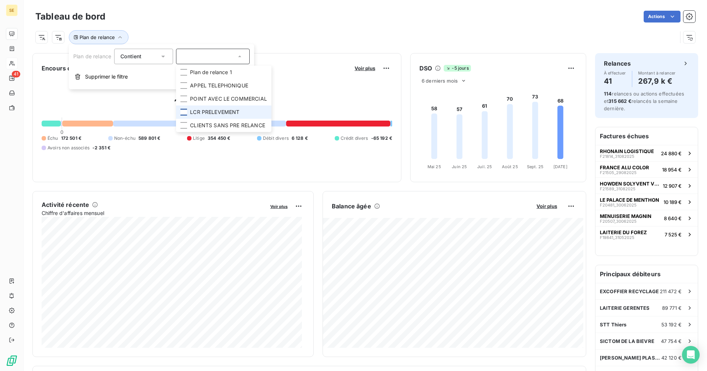
click at [182, 110] on div at bounding box center [184, 112] width 7 height 7
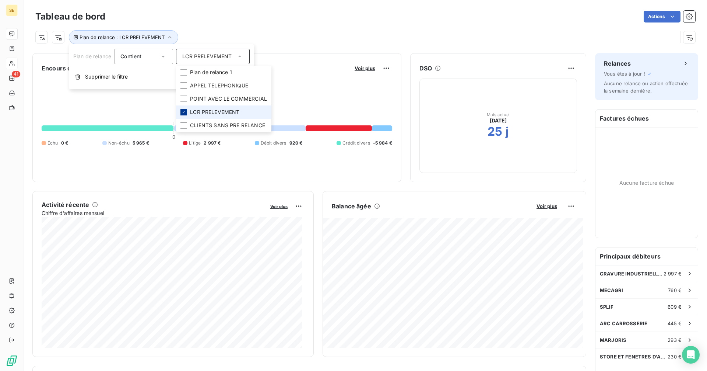
click at [183, 112] on icon at bounding box center [184, 111] width 2 height 1
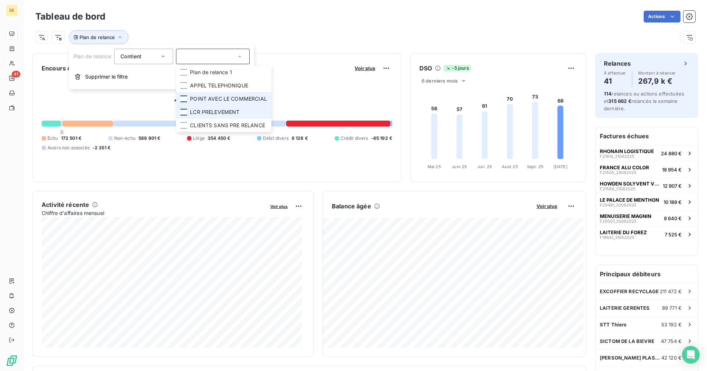
click at [185, 97] on div at bounding box center [184, 98] width 7 height 7
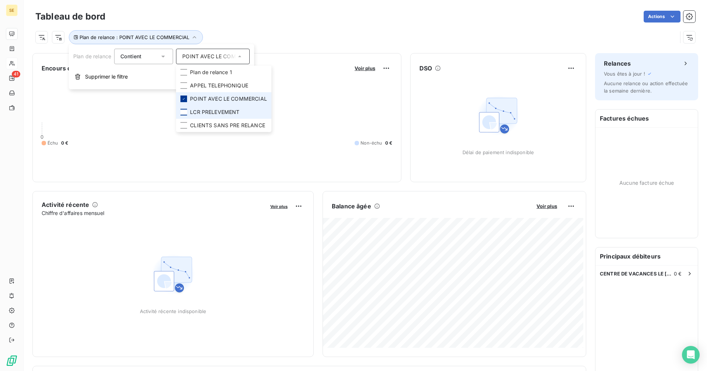
click at [185, 97] on icon at bounding box center [184, 99] width 4 height 4
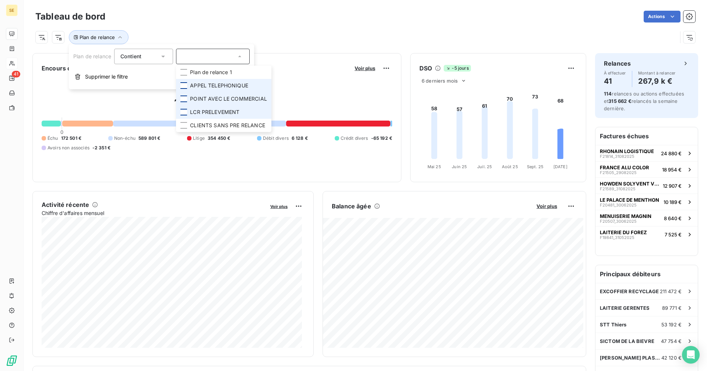
click at [185, 86] on div at bounding box center [184, 85] width 7 height 7
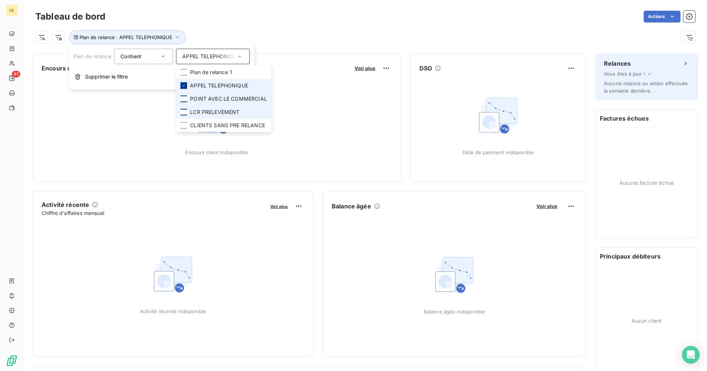
click at [185, 86] on icon at bounding box center [184, 85] width 4 height 4
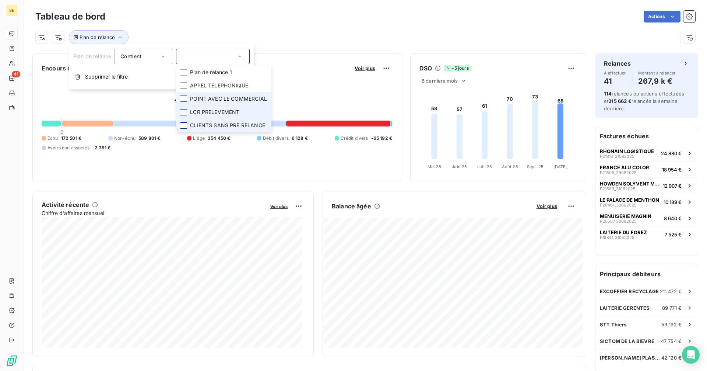
click at [185, 125] on div at bounding box center [184, 125] width 7 height 7
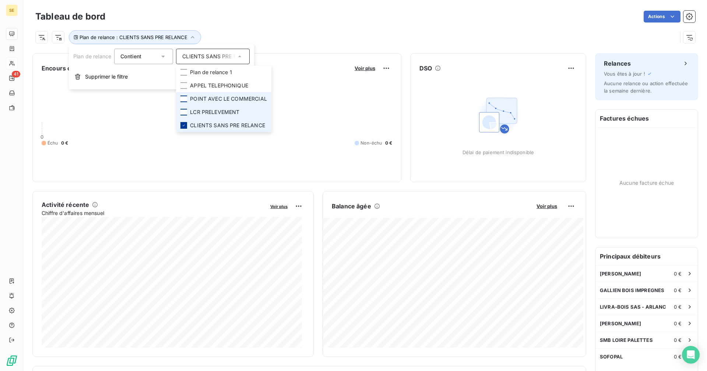
click at [185, 125] on icon at bounding box center [184, 125] width 4 height 4
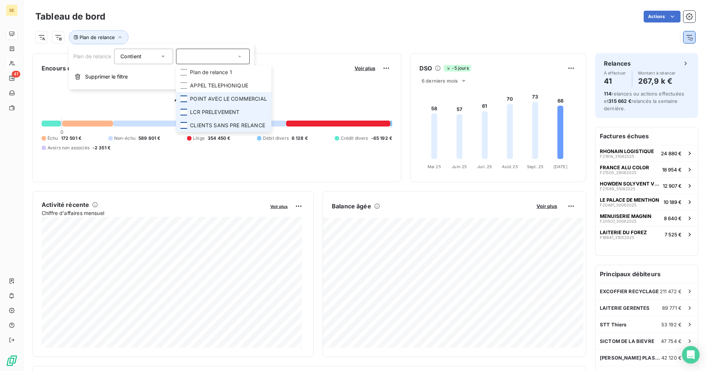
drag, startPoint x: 683, startPoint y: 40, endPoint x: 671, endPoint y: 40, distance: 11.8
click at [686, 40] on icon "button" at bounding box center [689, 37] width 7 height 7
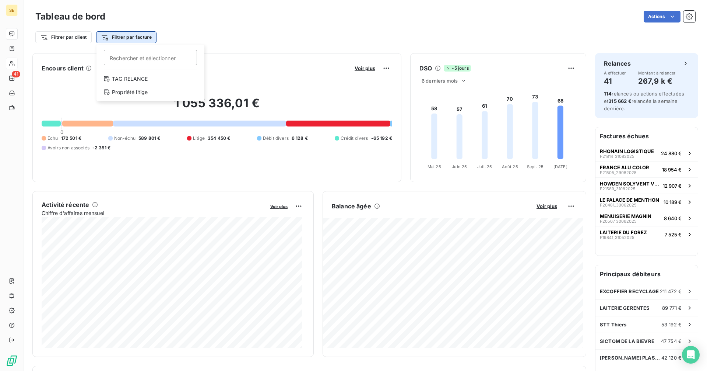
click at [133, 36] on html "SE 41 Tableau de bord Actions Filtrer par client Filtrer par facture Rechercher…" at bounding box center [353, 185] width 707 height 371
click at [141, 90] on div "Propriété litige" at bounding box center [150, 92] width 102 height 12
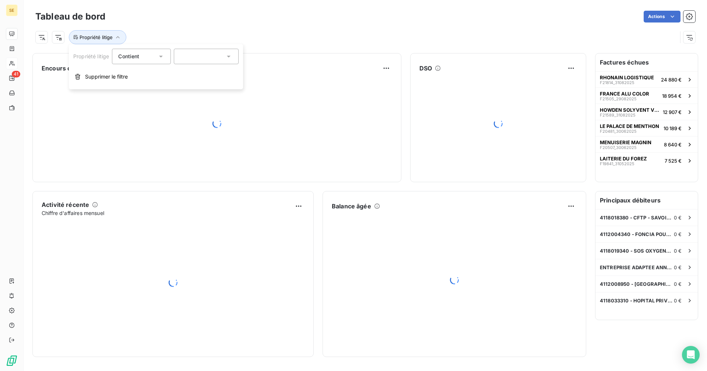
click at [188, 57] on div at bounding box center [206, 56] width 65 height 15
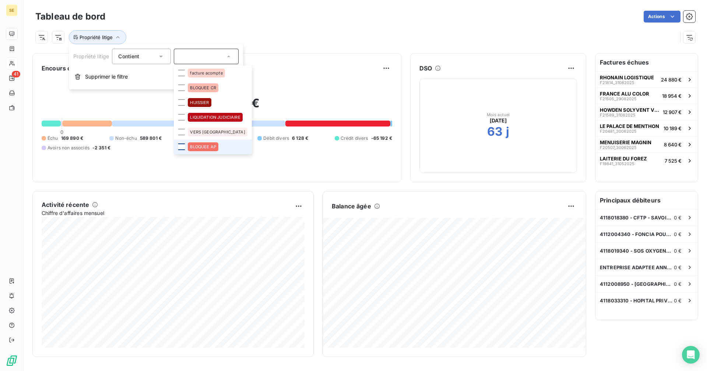
click at [183, 144] on div at bounding box center [181, 146] width 7 height 7
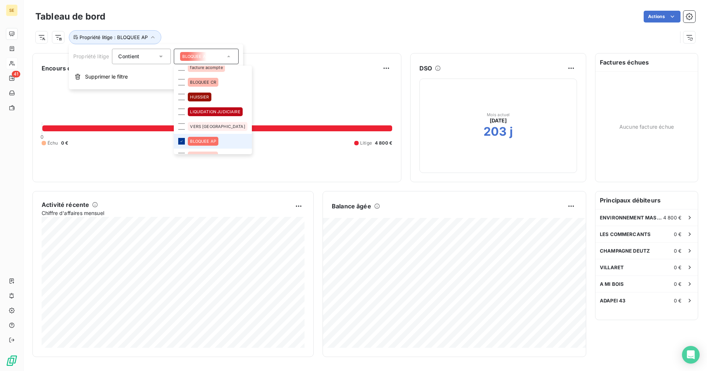
click at [183, 140] on icon at bounding box center [181, 141] width 4 height 4
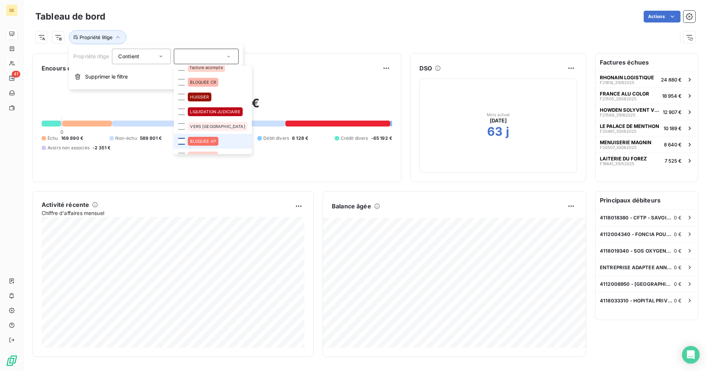
click at [210, 16] on div "Actions" at bounding box center [404, 17] width 581 height 12
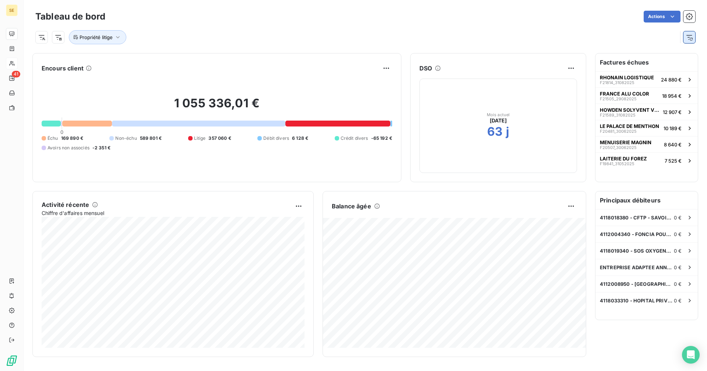
click at [690, 39] on icon "button" at bounding box center [689, 37] width 7 height 7
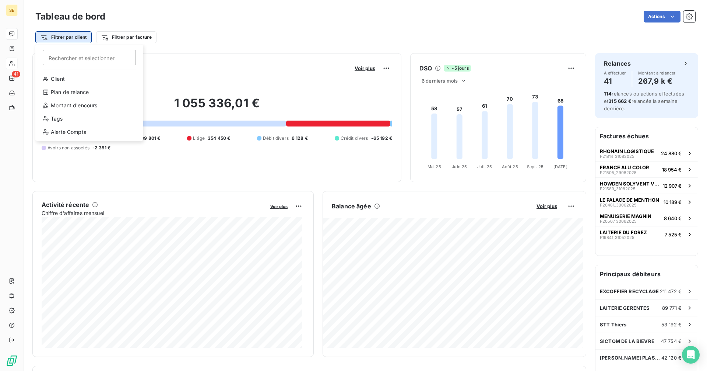
click at [71, 37] on html "SE 41 Tableau de bord Actions Filtrer par client Rechercher et sélectionner Cli…" at bounding box center [353, 185] width 707 height 371
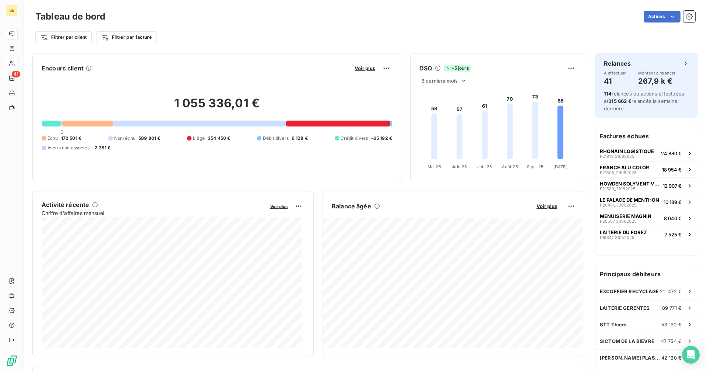
click at [192, 25] on html "SE 41 Tableau de bord Actions Filtrer par client Filtrer par facture Encours cl…" at bounding box center [353, 185] width 707 height 371
click at [127, 36] on html "SE 41 Tableau de bord Actions Filtrer par client Filtrer par facture Encours cl…" at bounding box center [353, 185] width 707 height 371
click at [116, 89] on div "Propriété litige" at bounding box center [150, 92] width 102 height 12
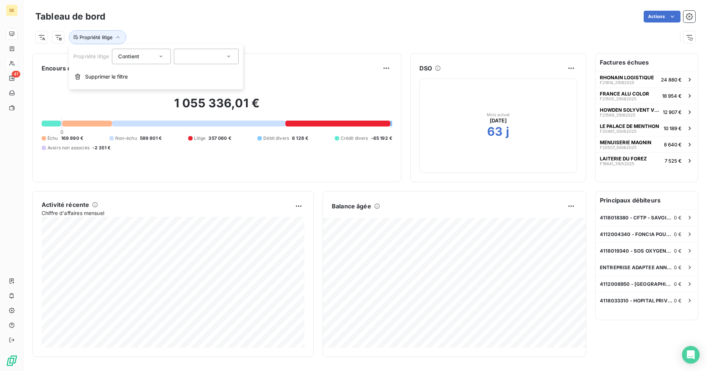
click at [210, 60] on div at bounding box center [206, 56] width 65 height 15
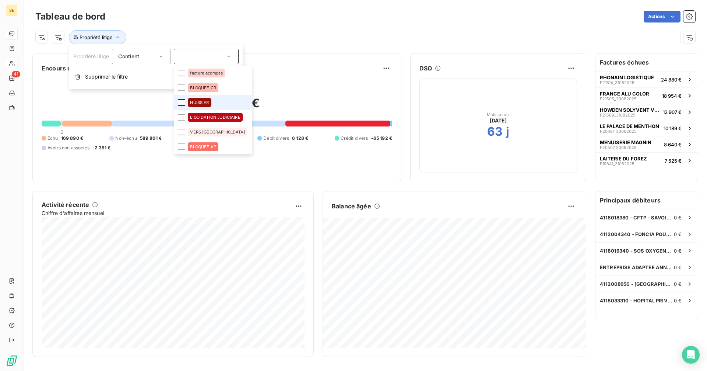
click at [181, 100] on div at bounding box center [181, 102] width 7 height 7
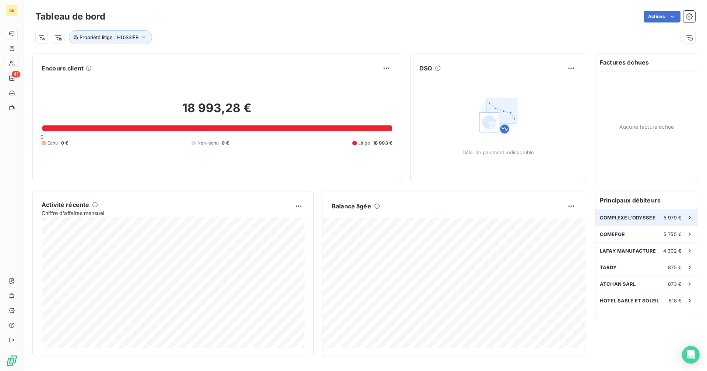
click at [628, 222] on div "COMPLEXE L'ODYSSEE 5 979 €" at bounding box center [647, 217] width 102 height 16
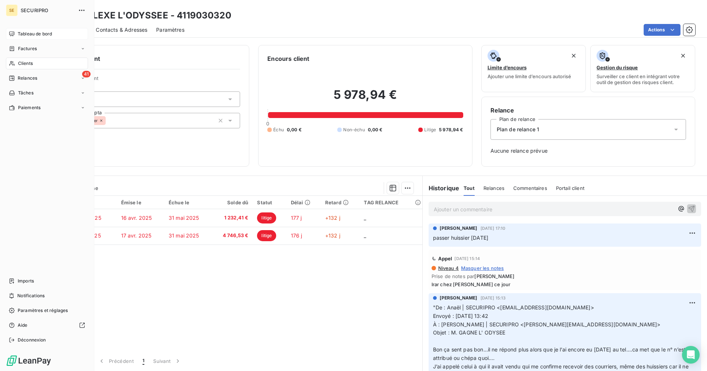
click at [23, 35] on span "Tableau de bord" at bounding box center [35, 34] width 34 height 7
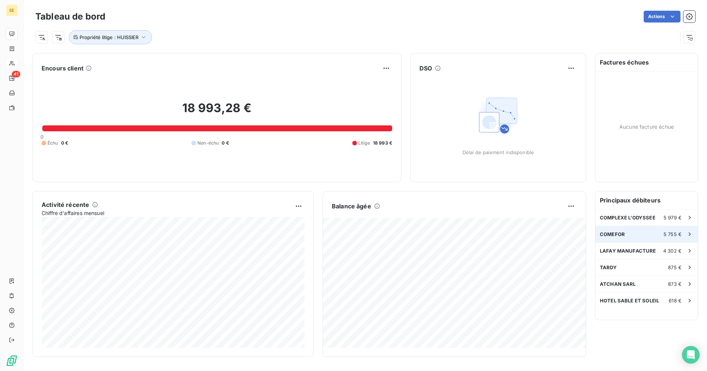
click at [653, 235] on div "COMEFOR 5 755 €" at bounding box center [647, 234] width 102 height 16
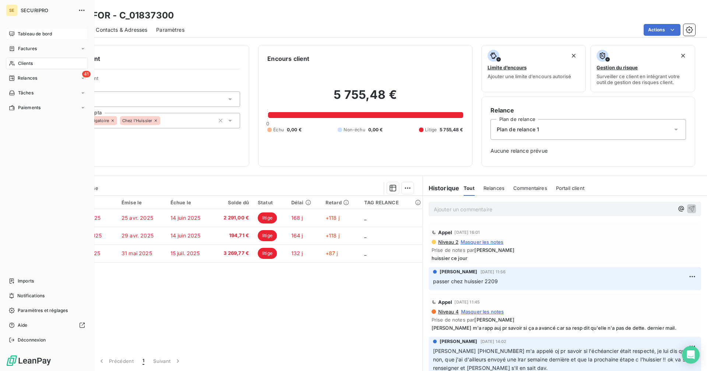
click at [16, 34] on div "Tableau de bord" at bounding box center [47, 34] width 82 height 12
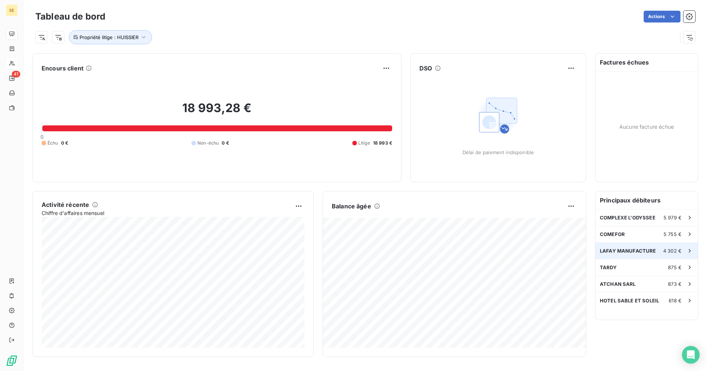
click at [652, 249] on span "LAFAY MANUFACTURE" at bounding box center [628, 251] width 56 height 6
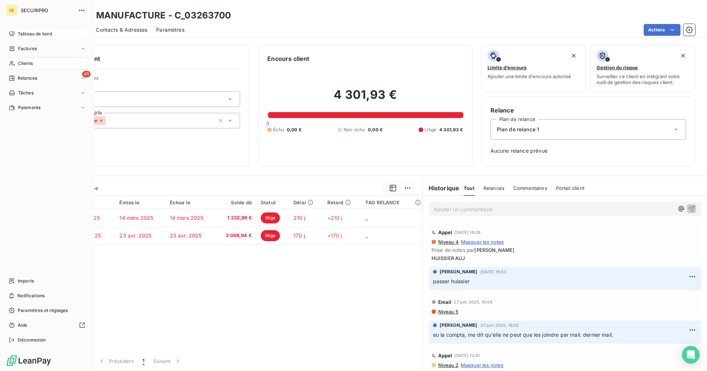
click at [17, 32] on div "Tableau de bord" at bounding box center [47, 34] width 82 height 12
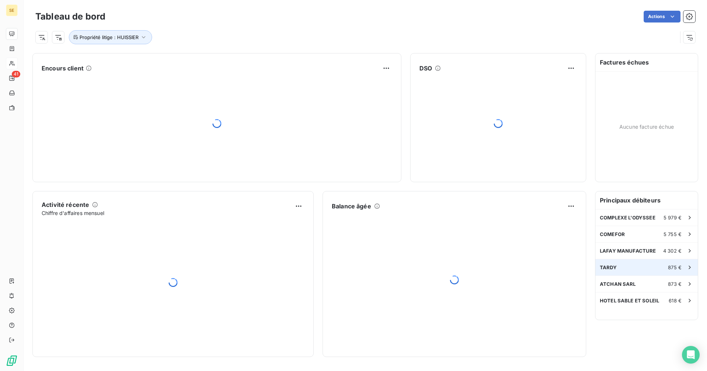
click at [638, 266] on div "TARDY 875 €" at bounding box center [647, 267] width 102 height 16
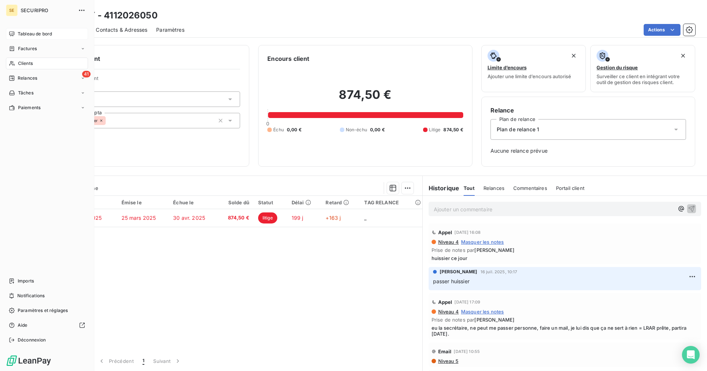
click at [16, 34] on div "Tableau de bord" at bounding box center [47, 34] width 82 height 12
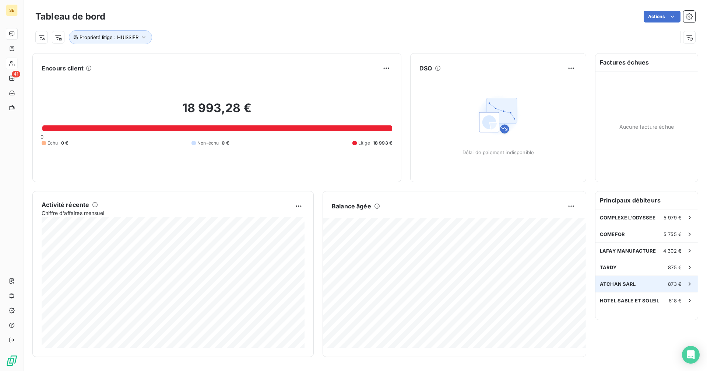
click at [624, 283] on span "ATCHAN SARL" at bounding box center [618, 284] width 36 height 6
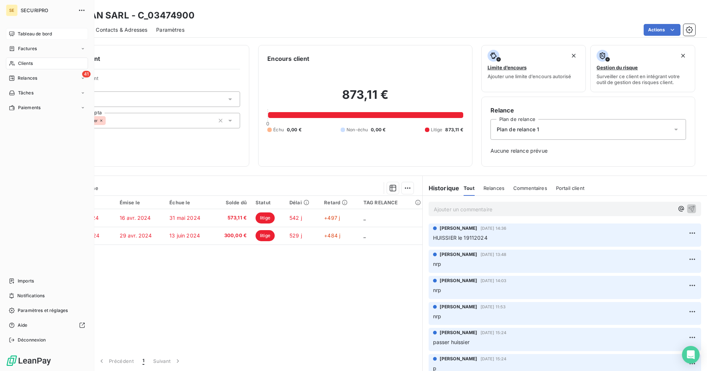
click at [16, 32] on div "Tableau de bord" at bounding box center [47, 34] width 82 height 12
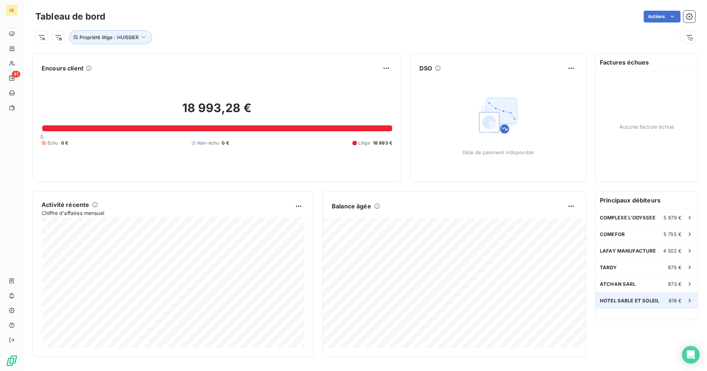
click at [623, 297] on div "HOTEL SABLE ET SOLEIL 618 €" at bounding box center [647, 300] width 102 height 16
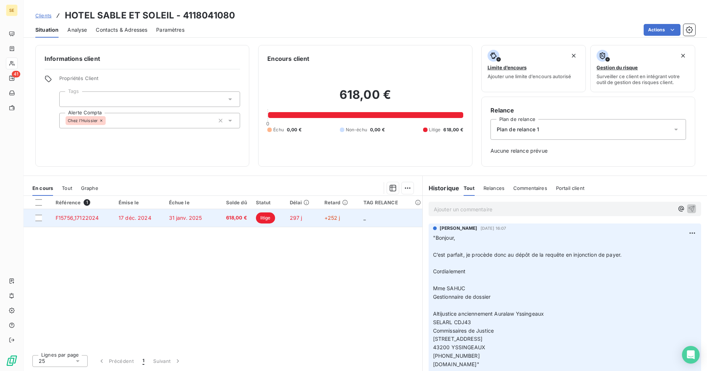
click at [173, 218] on span "31 janv. 2025" at bounding box center [185, 217] width 33 height 6
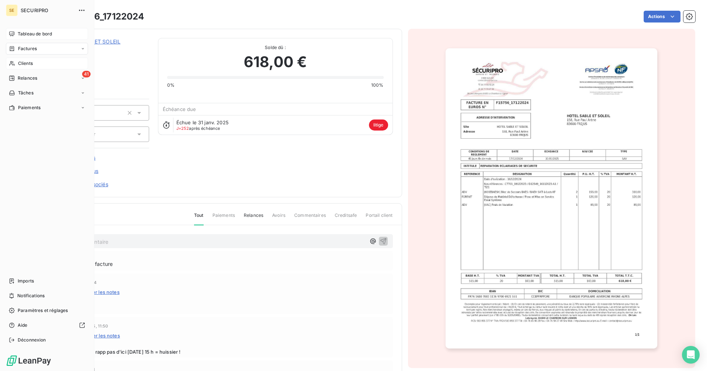
click at [15, 31] on div "Tableau de bord" at bounding box center [47, 34] width 82 height 12
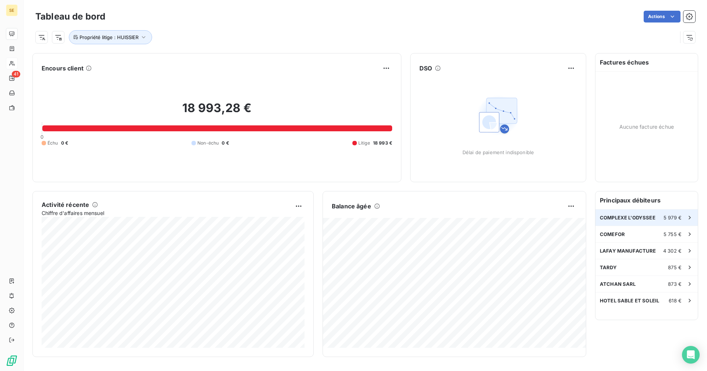
click at [631, 218] on span "COMPLEXE L'ODYSSEE" at bounding box center [628, 217] width 56 height 6
click at [613, 231] on span "COMEFOR" at bounding box center [612, 234] width 25 height 6
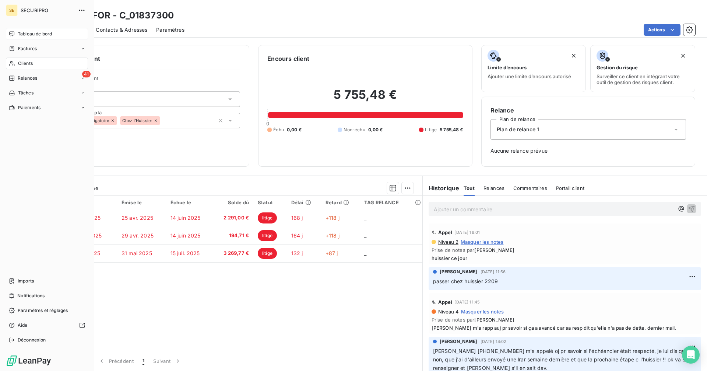
click at [15, 32] on div "Tableau de bord" at bounding box center [47, 34] width 82 height 12
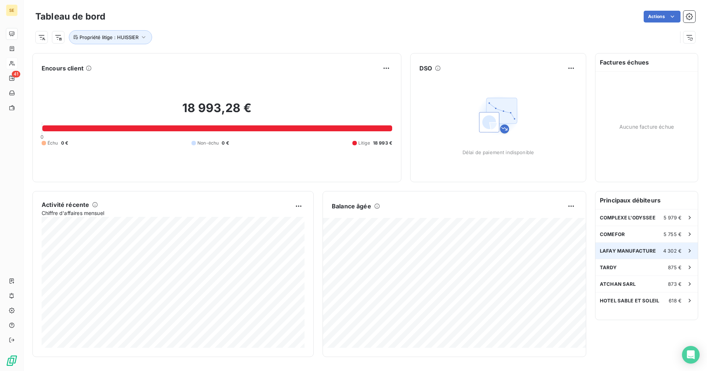
click at [620, 247] on div "LAFAY MANUFACTURE 4 302 €" at bounding box center [647, 250] width 102 height 16
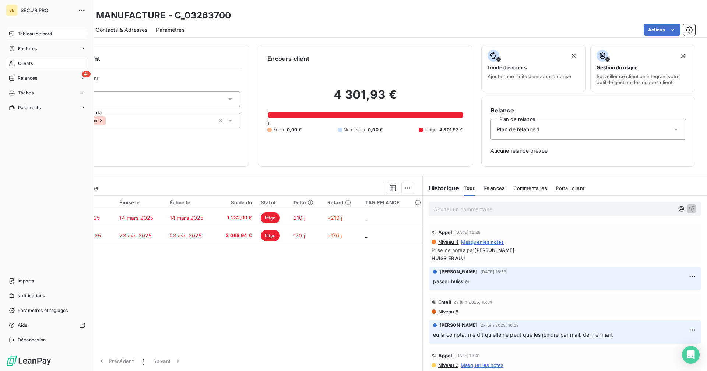
click at [17, 31] on div "Tableau de bord" at bounding box center [47, 34] width 82 height 12
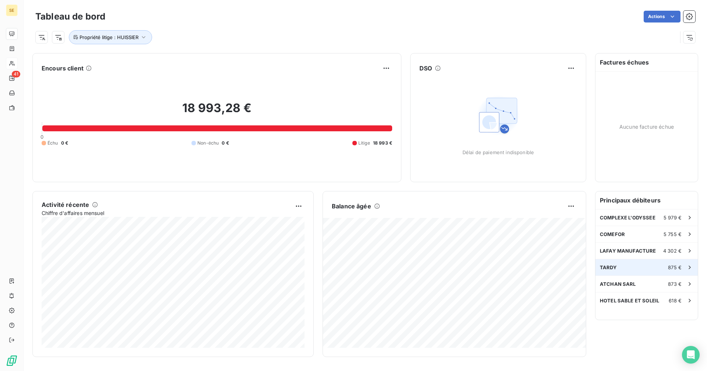
click at [621, 268] on div "TARDY 875 €" at bounding box center [647, 267] width 102 height 16
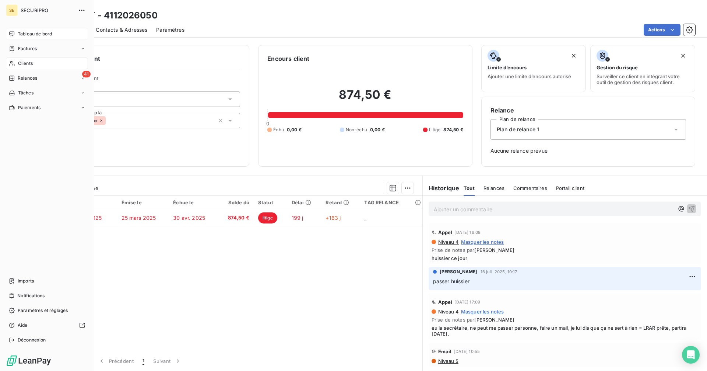
click at [19, 29] on div "Tableau de bord" at bounding box center [47, 34] width 82 height 12
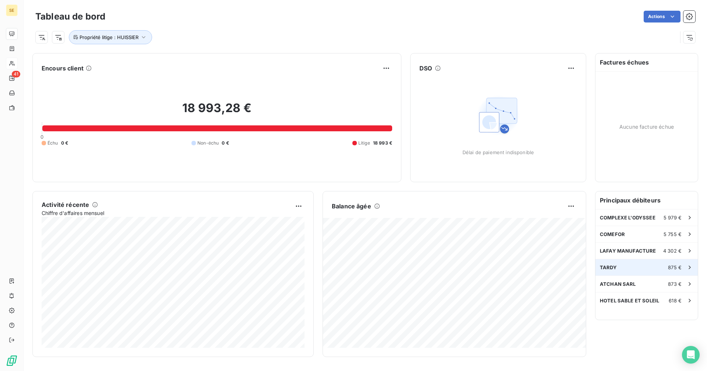
click at [635, 264] on div "TARDY 875 €" at bounding box center [647, 267] width 102 height 16
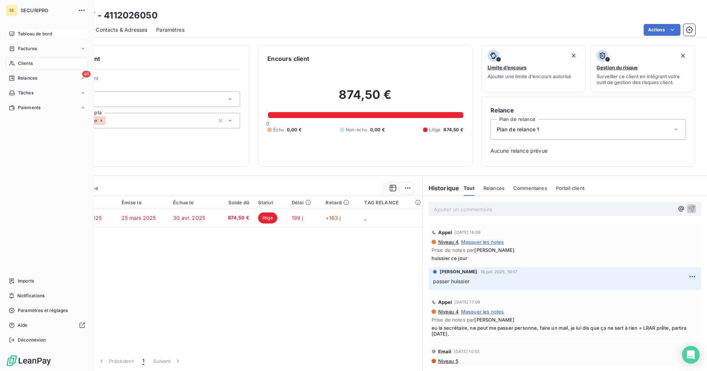
click at [14, 34] on icon at bounding box center [11, 33] width 5 height 5
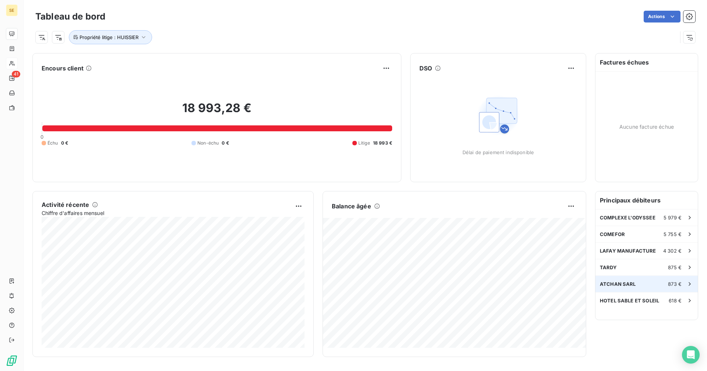
click at [623, 286] on span "ATCHAN SARL" at bounding box center [618, 284] width 36 height 6
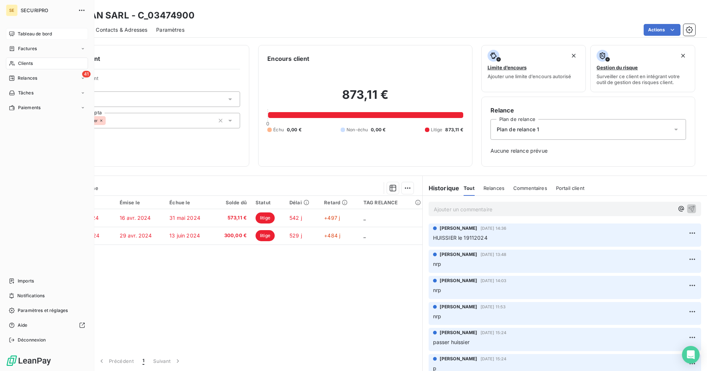
click at [22, 32] on span "Tableau de bord" at bounding box center [35, 34] width 34 height 7
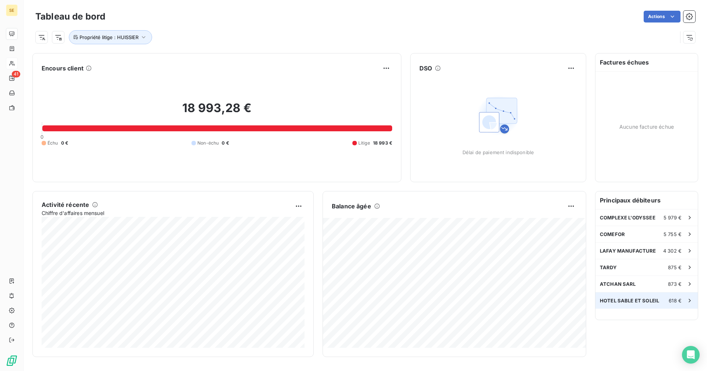
click at [624, 302] on span "HOTEL SABLE ET SOLEIL" at bounding box center [629, 300] width 59 height 6
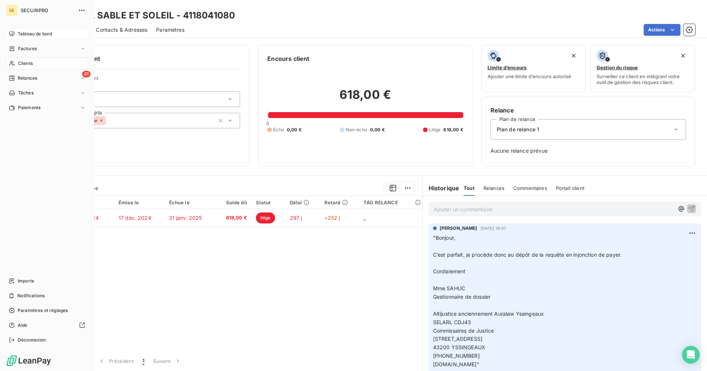
click at [19, 32] on span "Tableau de bord" at bounding box center [35, 34] width 34 height 7
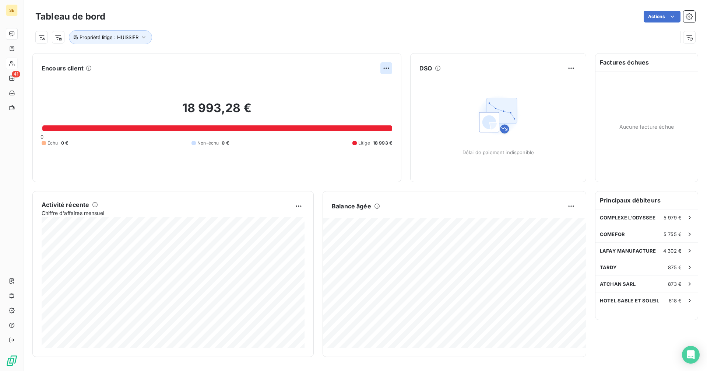
click at [388, 68] on html "SE 41 Tableau de bord Actions Propriété litige : HUISSIER Encours client 18 993…" at bounding box center [353, 185] width 707 height 371
click at [274, 66] on html "SE 41 Tableau de bord Actions Propriété litige : HUISSIER Encours client 18 993…" at bounding box center [353, 185] width 707 height 371
click at [575, 68] on html "SE 41 Tableau de bord Actions Propriété litige : HUISSIER Encours client 18 993…" at bounding box center [353, 185] width 707 height 371
click at [575, 67] on html "SE 41 Tableau de bord Actions Propriété litige : HUISSIER Encours client 18 993…" at bounding box center [353, 185] width 707 height 371
click at [570, 208] on html "SE 41 Tableau de bord Actions Propriété litige : HUISSIER Encours client 18 993…" at bounding box center [353, 185] width 707 height 371
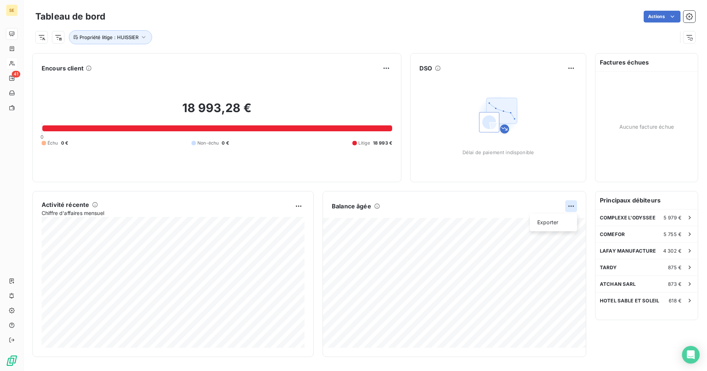
click at [570, 208] on html "SE 41 Tableau de bord Actions Propriété litige : HUISSIER Encours client 18 993…" at bounding box center [353, 185] width 707 height 371
click at [689, 39] on icon "button" at bounding box center [690, 37] width 6 height 5
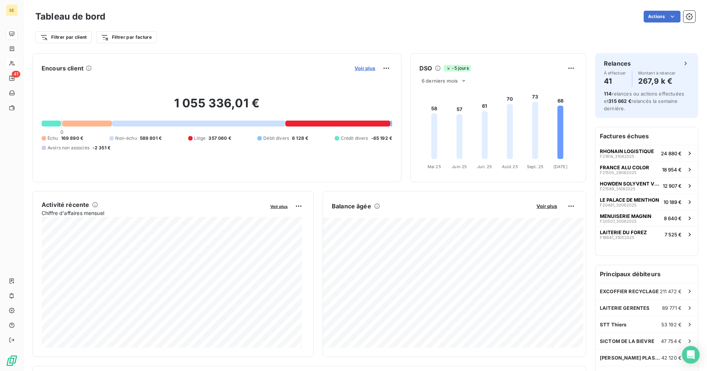
click at [361, 66] on span "Voir plus" at bounding box center [365, 68] width 21 height 6
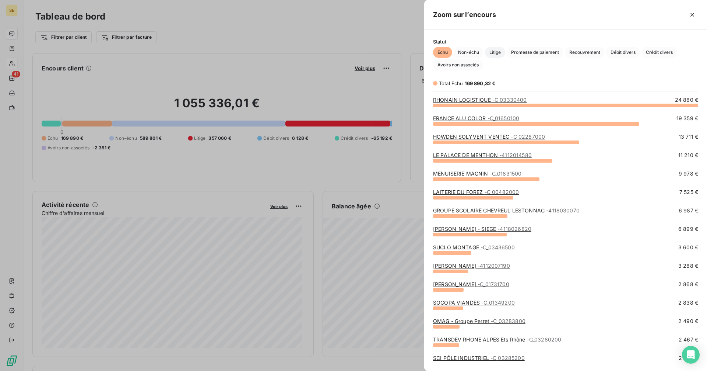
scroll to position [260, 277]
click at [497, 51] on span "Litige" at bounding box center [495, 52] width 20 height 11
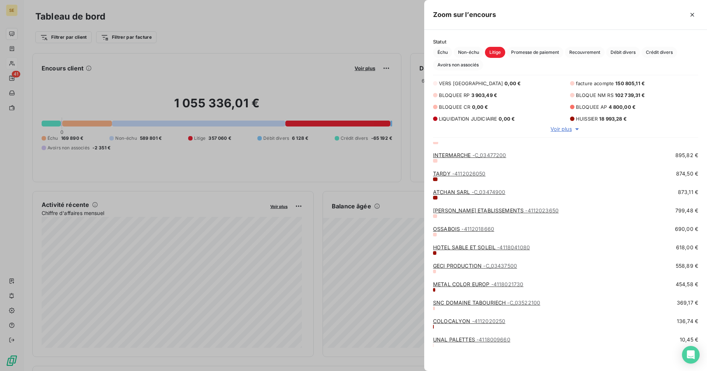
scroll to position [618, 0]
click at [461, 280] on link "METAL COLOR EUROP - 4118021730" at bounding box center [478, 283] width 90 height 6
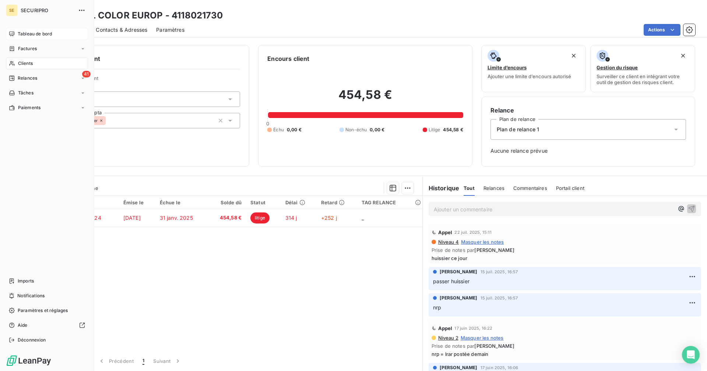
click at [15, 33] on div "Tableau de bord" at bounding box center [47, 34] width 82 height 12
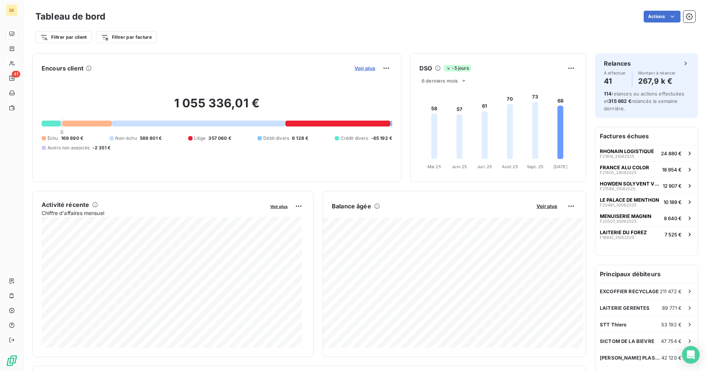
click at [365, 67] on span "Voir plus" at bounding box center [365, 68] width 21 height 6
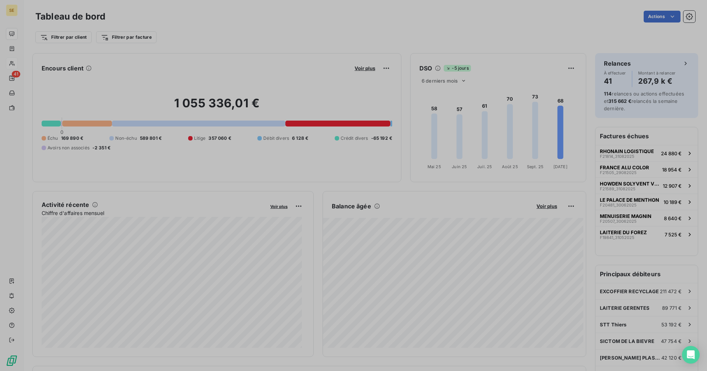
scroll to position [365, 277]
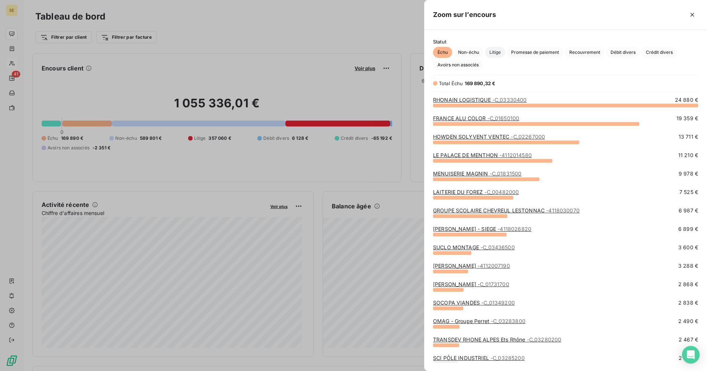
click at [505, 52] on span "Litige" at bounding box center [495, 52] width 20 height 11
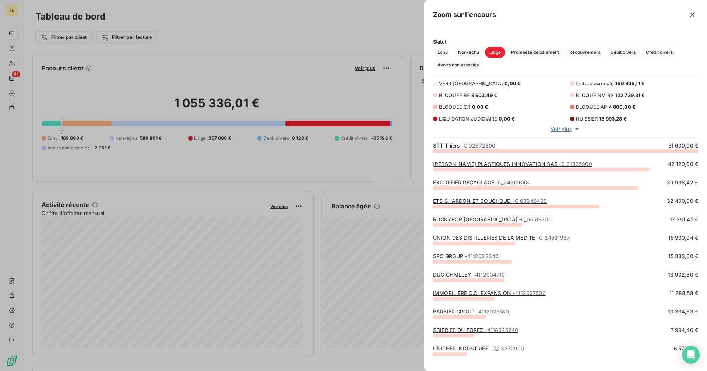
click at [565, 129] on span "Voir plus" at bounding box center [561, 128] width 21 height 7
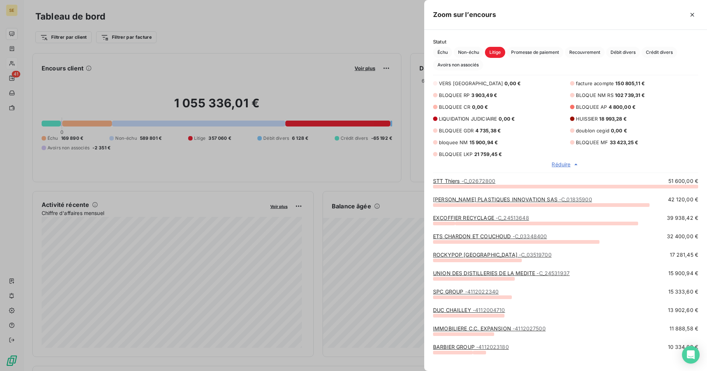
click at [597, 119] on span "HUISSIER" at bounding box center [587, 119] width 22 height 6
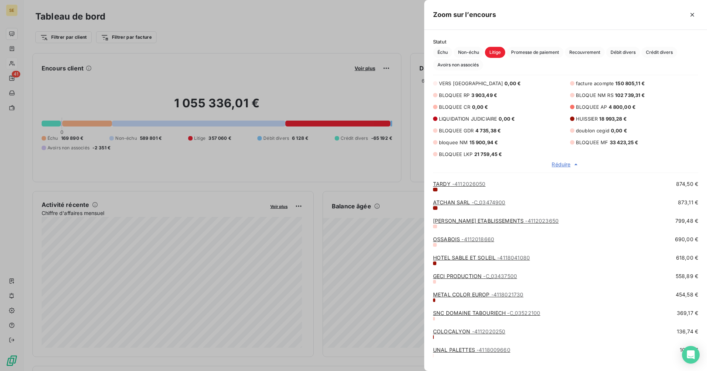
scroll to position [653, 0]
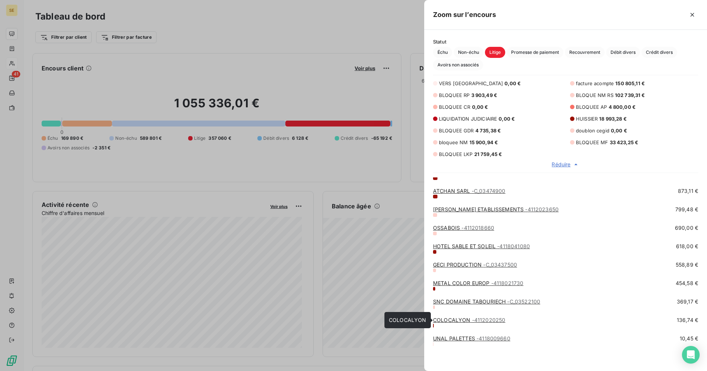
click at [455, 319] on link "COLOCALYON - 4112020250" at bounding box center [469, 319] width 72 height 6
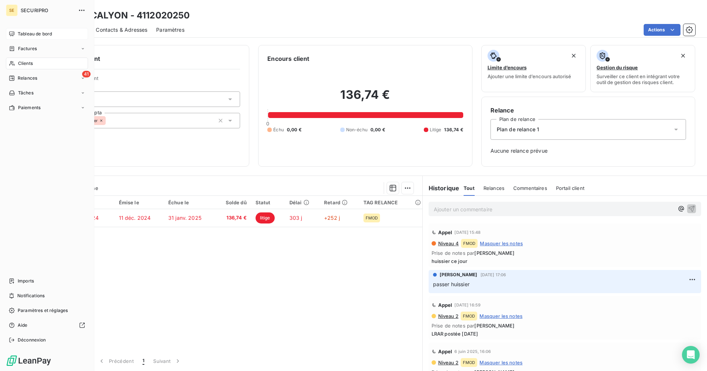
click at [27, 34] on span "Tableau de bord" at bounding box center [35, 34] width 34 height 7
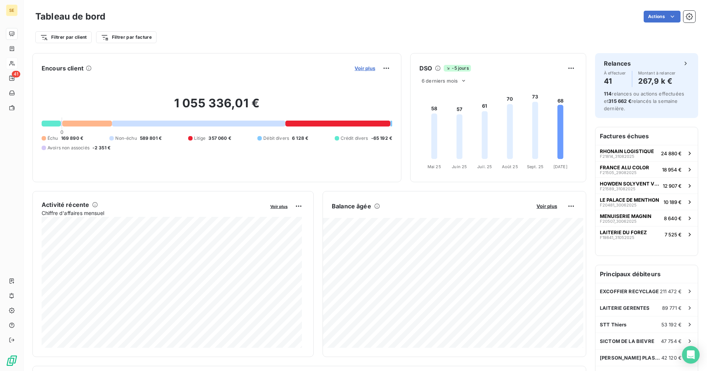
click at [365, 67] on span "Voir plus" at bounding box center [365, 68] width 21 height 6
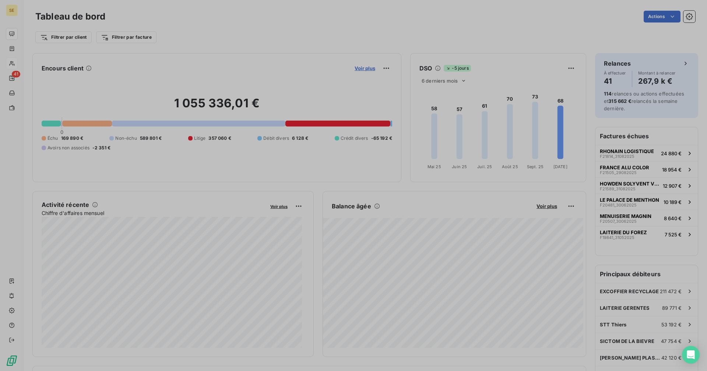
scroll to position [6, 6]
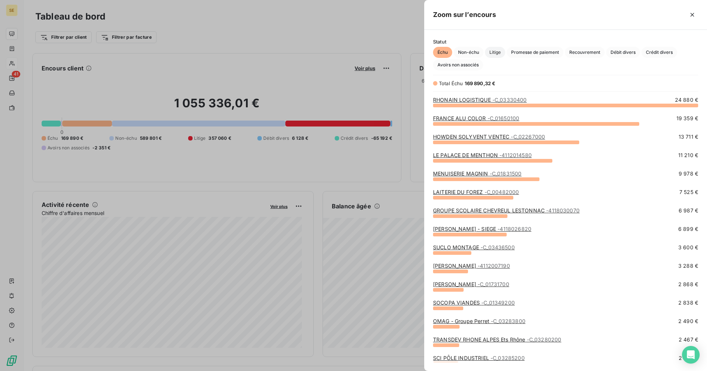
click at [498, 53] on span "Litige" at bounding box center [495, 52] width 20 height 11
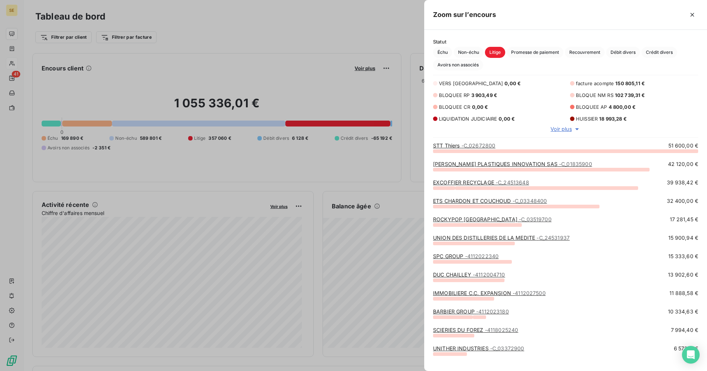
click at [563, 129] on span "Voir plus" at bounding box center [561, 128] width 21 height 7
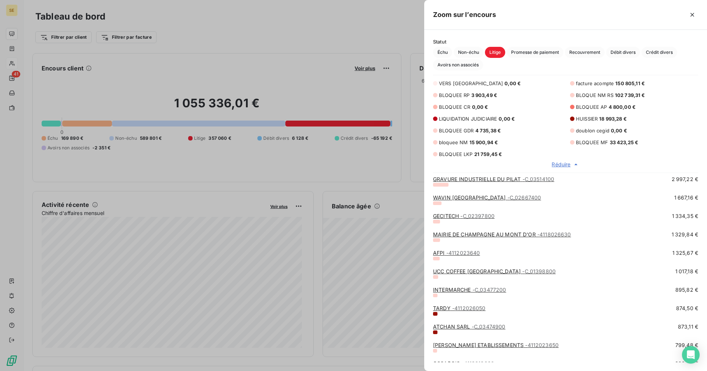
scroll to position [653, 0]
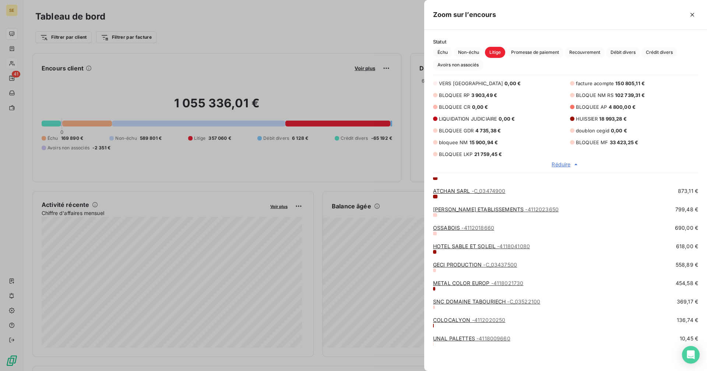
click at [480, 118] on span "LIQUIDATION JUDICIAIRE" at bounding box center [468, 119] width 58 height 6
click at [693, 13] on icon "button" at bounding box center [692, 14] width 7 height 7
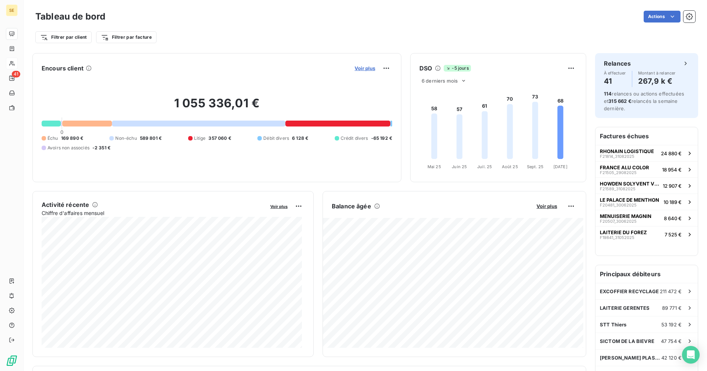
click at [357, 67] on span "Voir plus" at bounding box center [365, 68] width 21 height 6
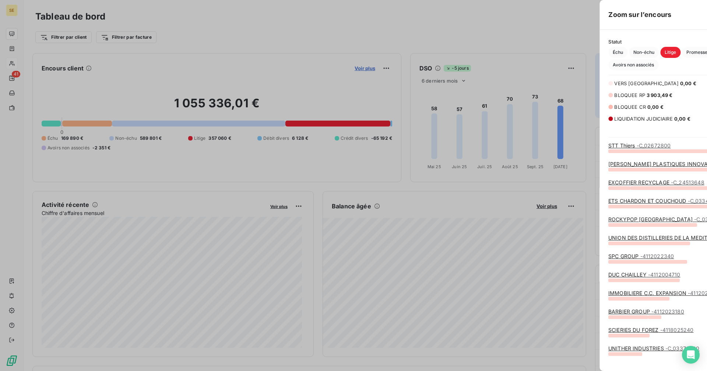
scroll to position [365, 277]
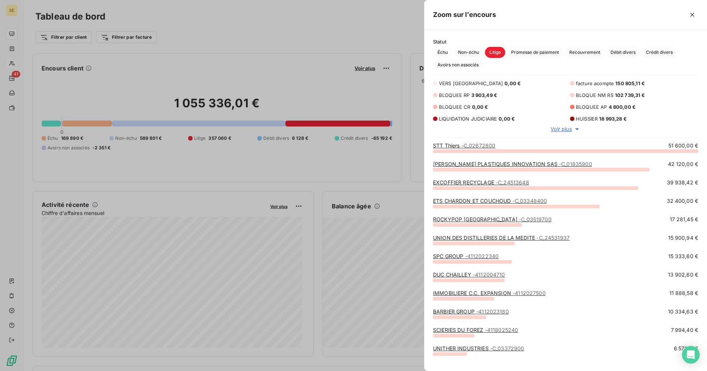
click at [561, 130] on span "Voir plus" at bounding box center [561, 128] width 21 height 7
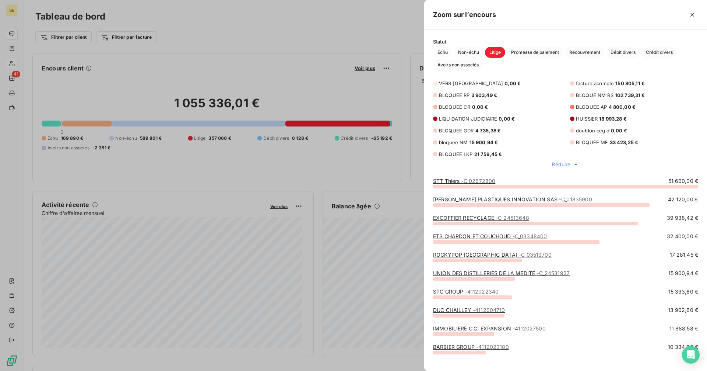
click at [277, 73] on div at bounding box center [353, 185] width 707 height 371
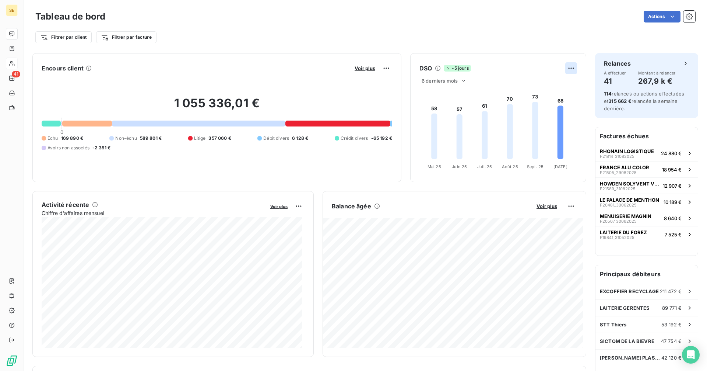
click at [566, 68] on html "SE 41 Tableau de bord Actions Filtrer par client Filtrer par facture Encours cl…" at bounding box center [353, 185] width 707 height 371
click at [564, 206] on html "SE 41 Tableau de bord Actions Filtrer par client Filtrer par facture Encours cl…" at bounding box center [353, 185] width 707 height 371
click at [539, 207] on html "SE 41 Tableau de bord Actions Filtrer par client Filtrer par facture Encours cl…" at bounding box center [353, 185] width 707 height 371
click at [539, 207] on span "Voir plus" at bounding box center [547, 206] width 21 height 6
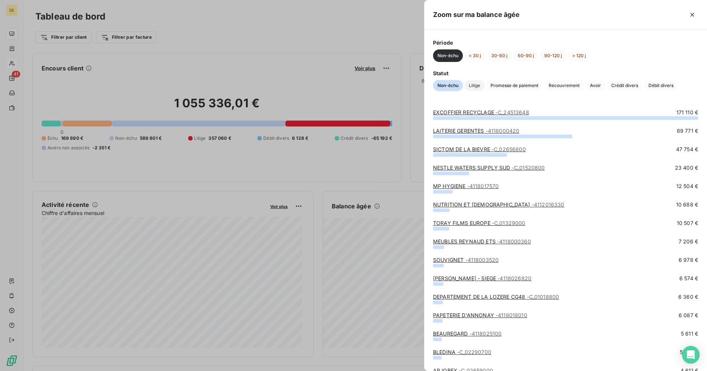
click at [475, 88] on span "Litige" at bounding box center [475, 85] width 20 height 11
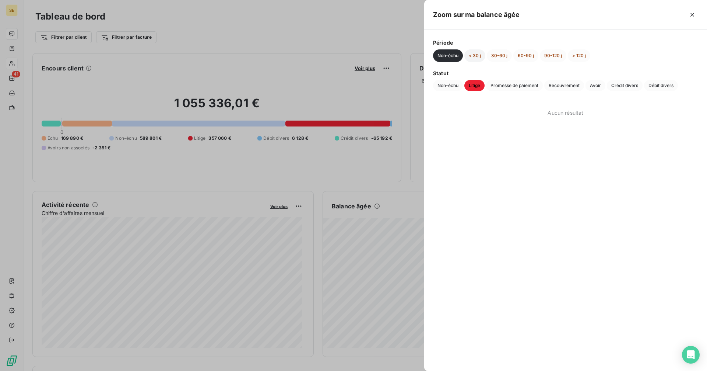
click at [468, 53] on button "< 30 j" at bounding box center [475, 55] width 21 height 13
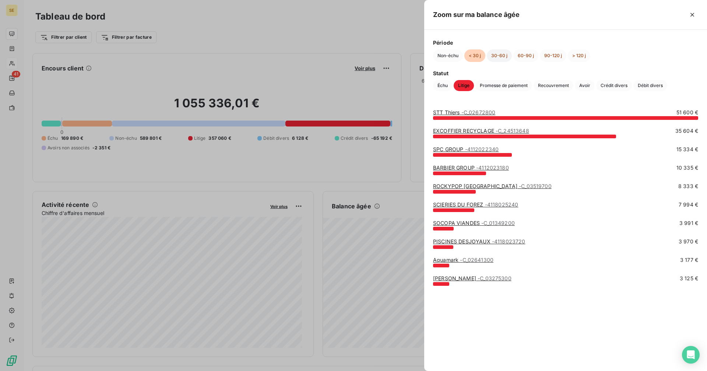
click at [504, 56] on button "30-60 j" at bounding box center [499, 55] width 25 height 13
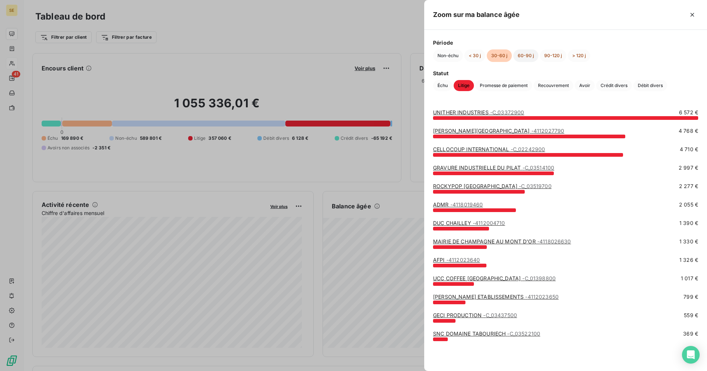
click at [527, 56] on button "60-90 j" at bounding box center [526, 55] width 25 height 13
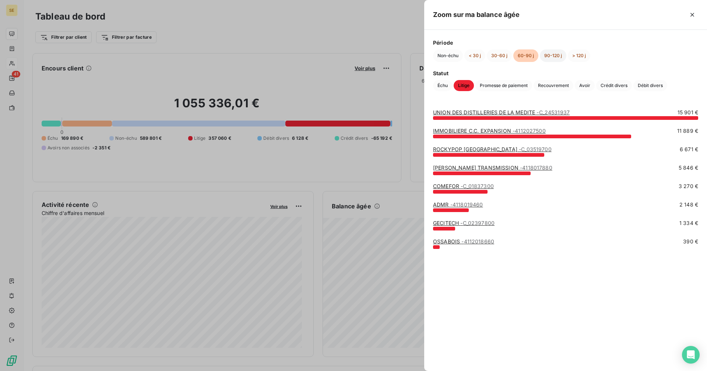
click at [548, 56] on button "90-120 j" at bounding box center [553, 55] width 27 height 13
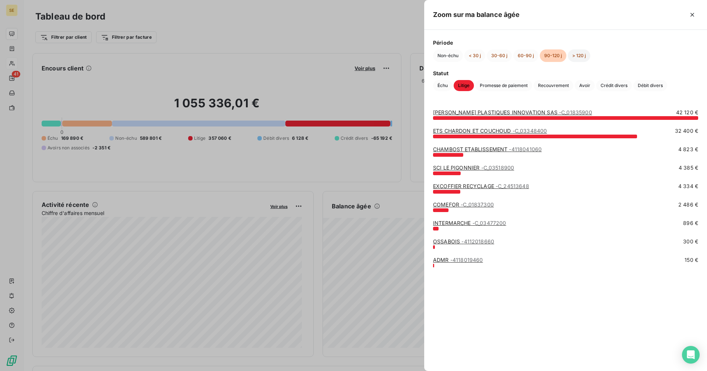
click at [581, 55] on button "> 120 j" at bounding box center [579, 55] width 22 height 13
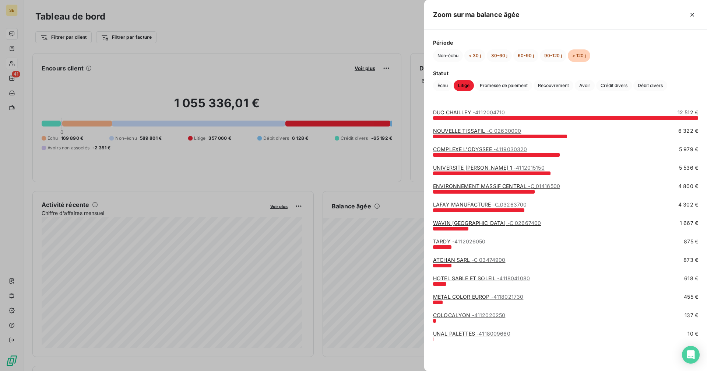
click at [300, 34] on div at bounding box center [353, 185] width 707 height 371
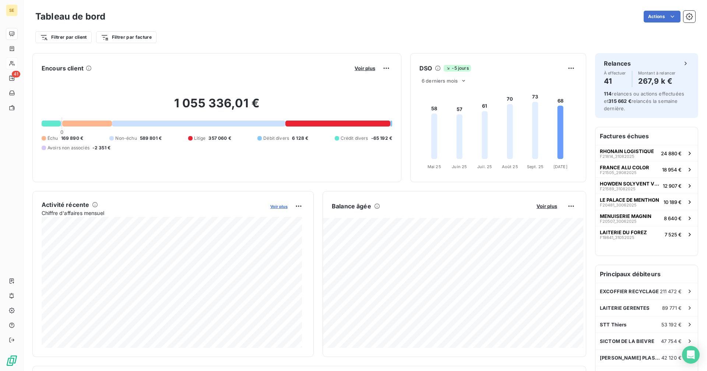
click at [276, 206] on span "Voir plus" at bounding box center [278, 206] width 17 height 5
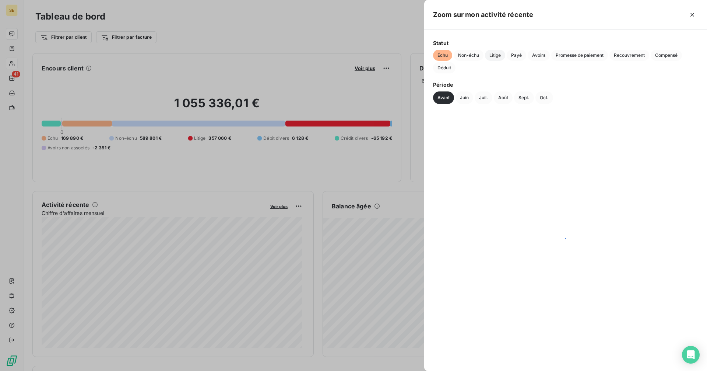
click at [495, 54] on span "Litige" at bounding box center [495, 55] width 20 height 11
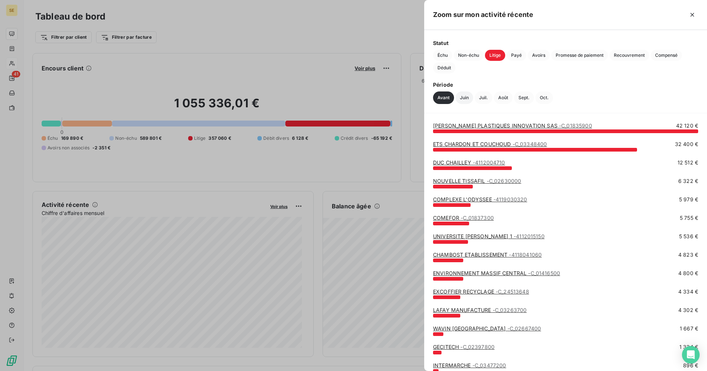
click at [466, 96] on button "Juin" at bounding box center [465, 97] width 18 height 13
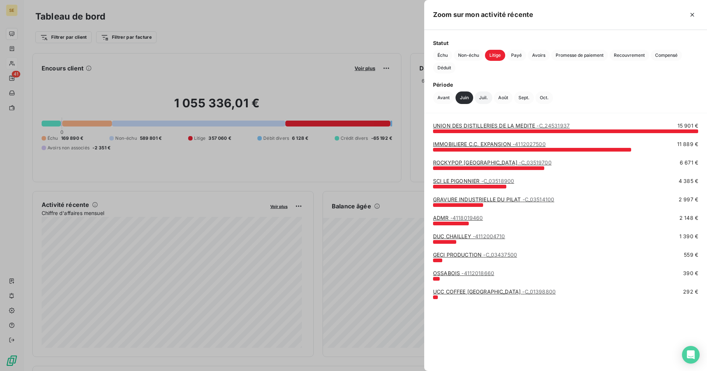
click at [481, 97] on button "Juil." at bounding box center [484, 97] width 18 height 13
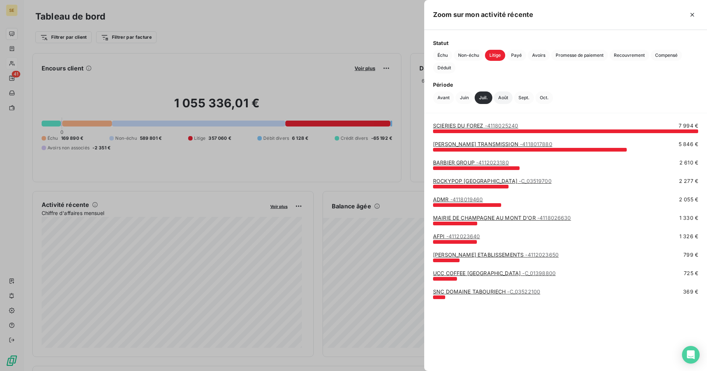
click at [508, 100] on button "Août" at bounding box center [503, 97] width 19 height 13
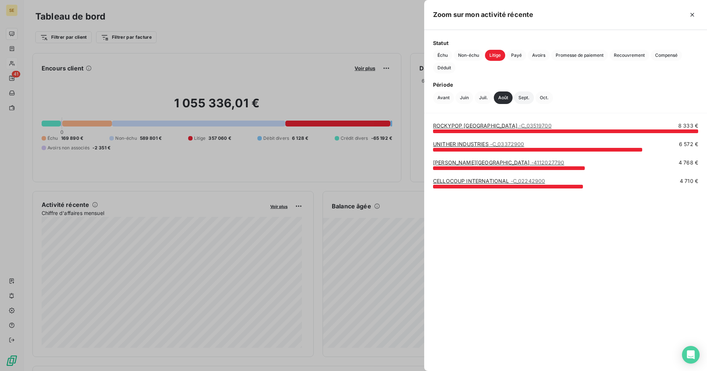
click at [527, 98] on button "Sept." at bounding box center [524, 97] width 20 height 13
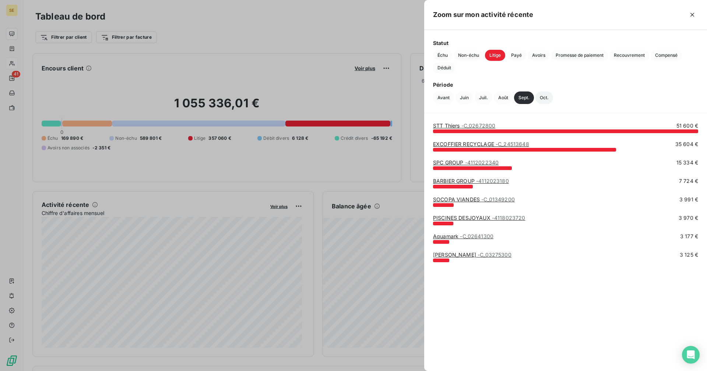
click at [541, 98] on button "Oct." at bounding box center [545, 97] width 18 height 13
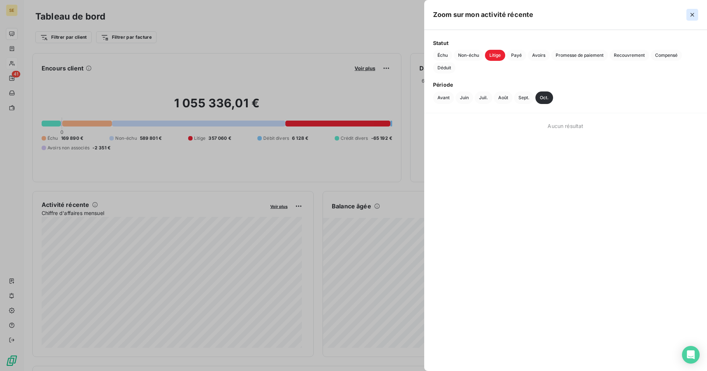
click at [692, 15] on icon "button" at bounding box center [693, 15] width 4 height 4
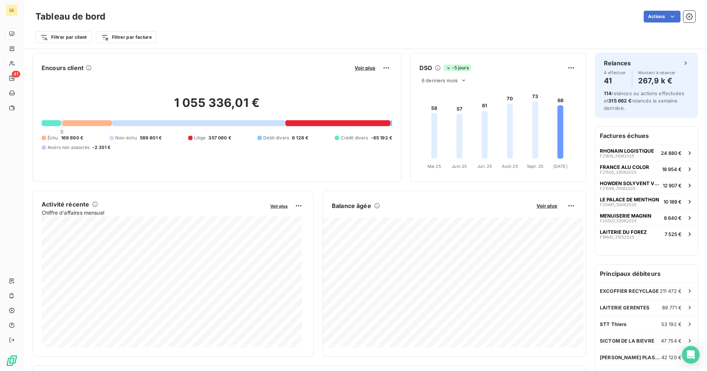
scroll to position [0, 0]
